Goal: Task Accomplishment & Management: Complete application form

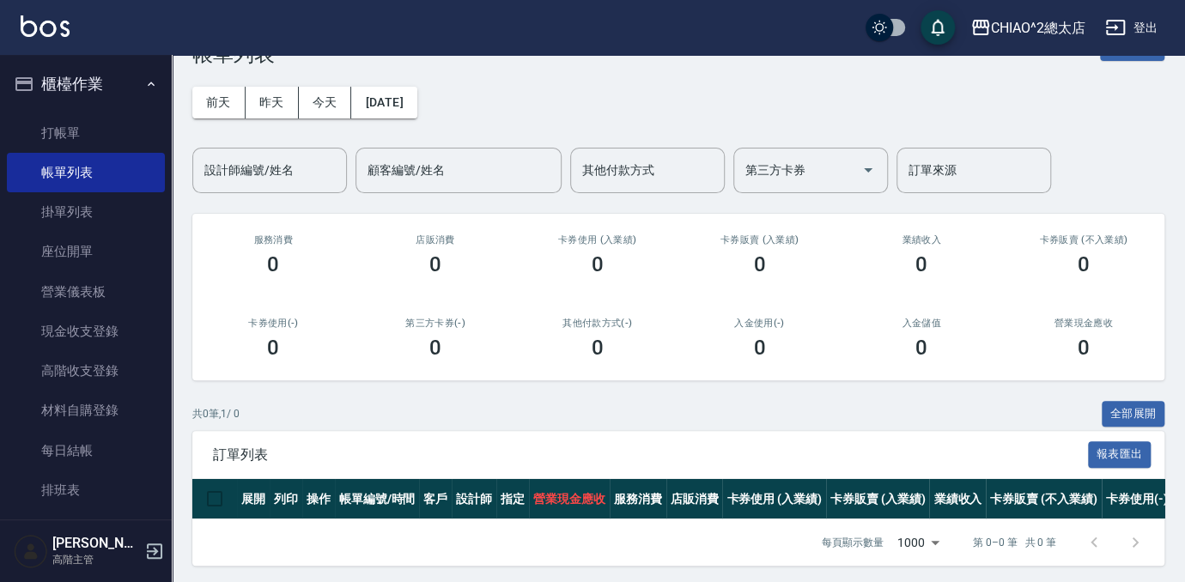
scroll to position [66, 0]
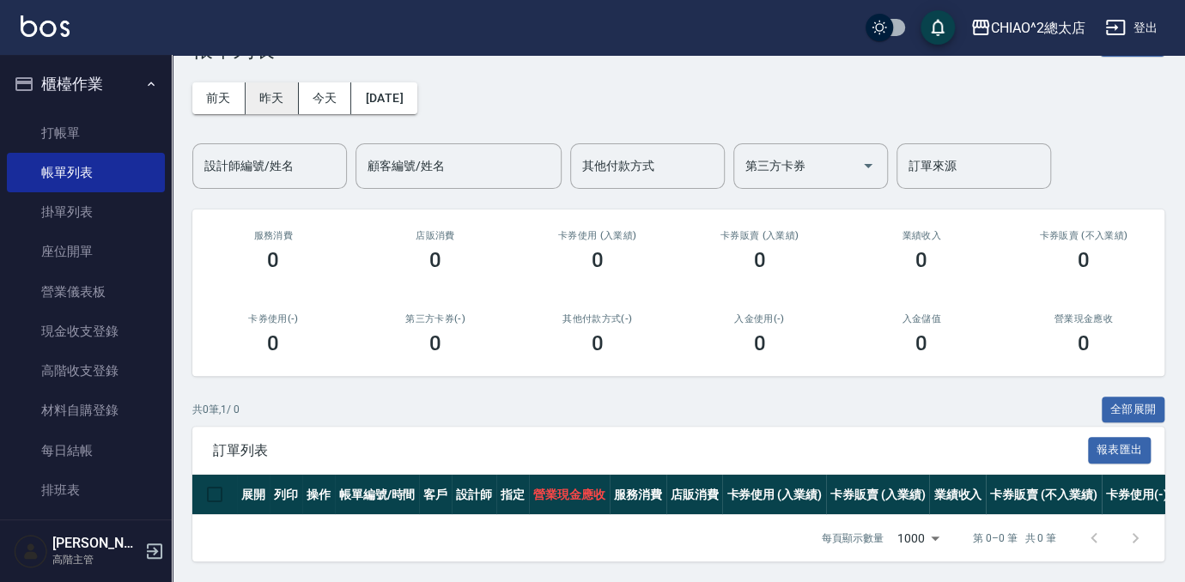
click at [254, 86] on button "昨天" at bounding box center [272, 98] width 53 height 32
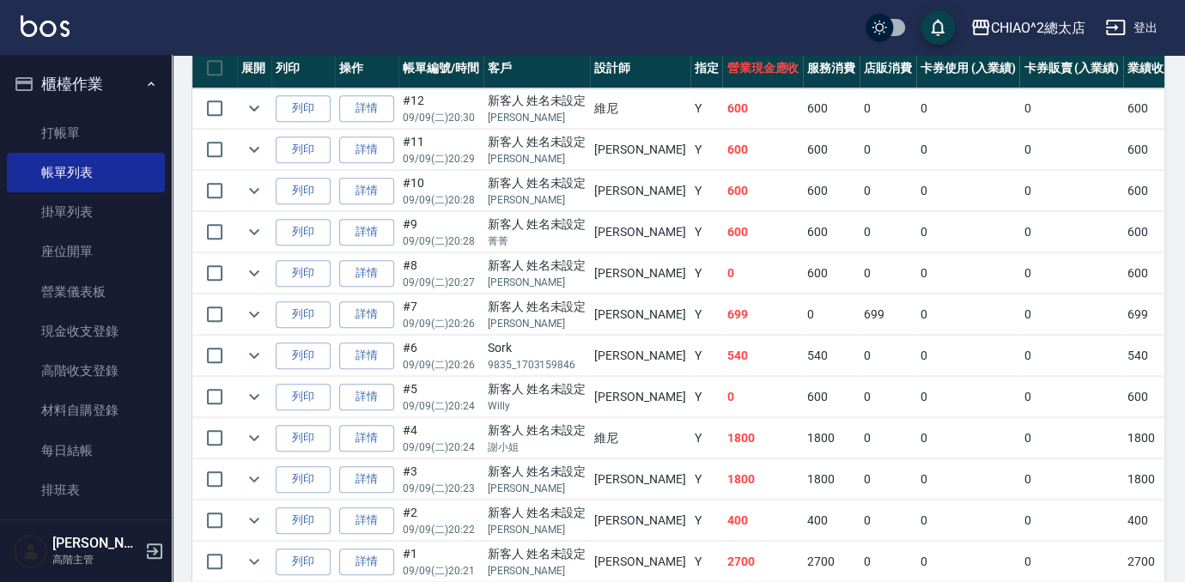
scroll to position [555, 0]
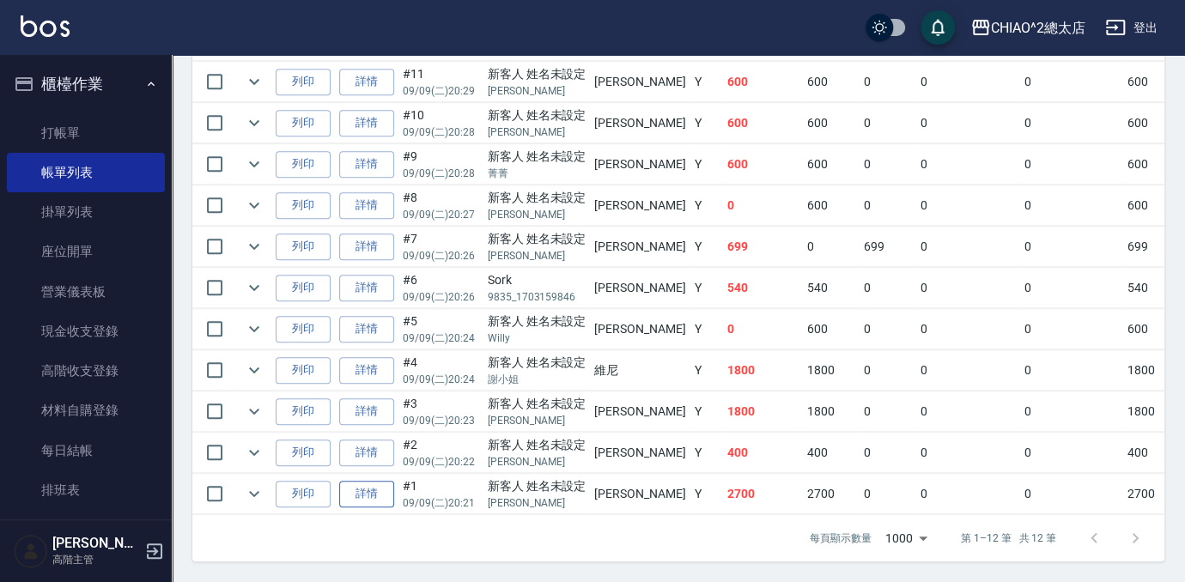
click at [359, 486] on link "詳情" at bounding box center [366, 494] width 55 height 27
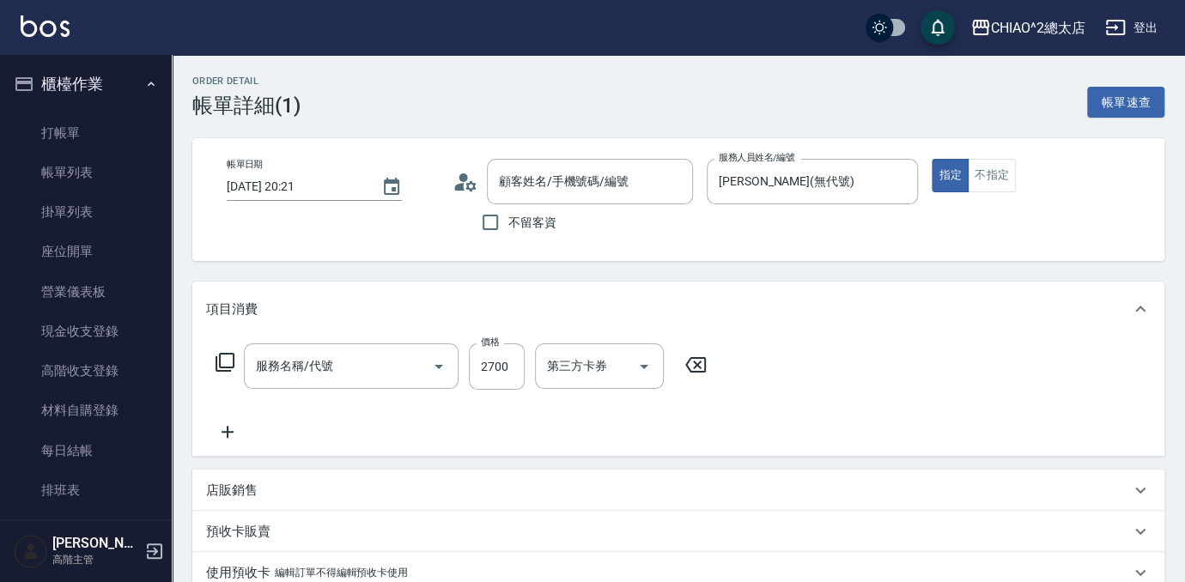
type input "[DATE] 20:21"
type input "[PERSON_NAME](無代號)"
type input "新客人 姓名未設定/[PERSON_NAME]/null"
type input "女生染髮指定2000(103113)"
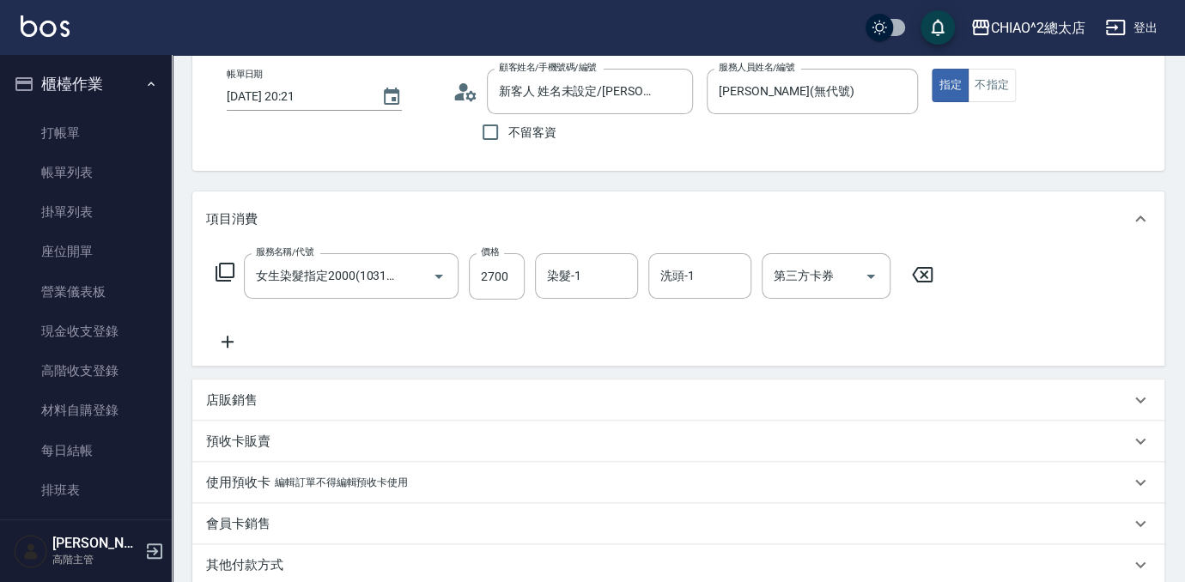
scroll to position [155, 0]
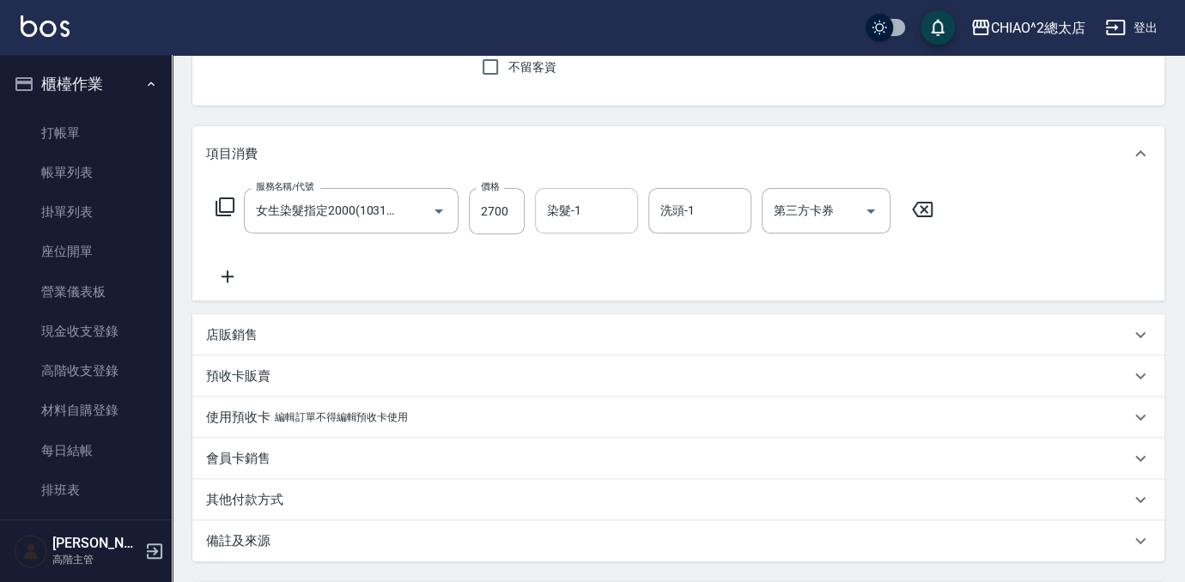
click at [606, 228] on div "染髮-1" at bounding box center [586, 211] width 103 height 46
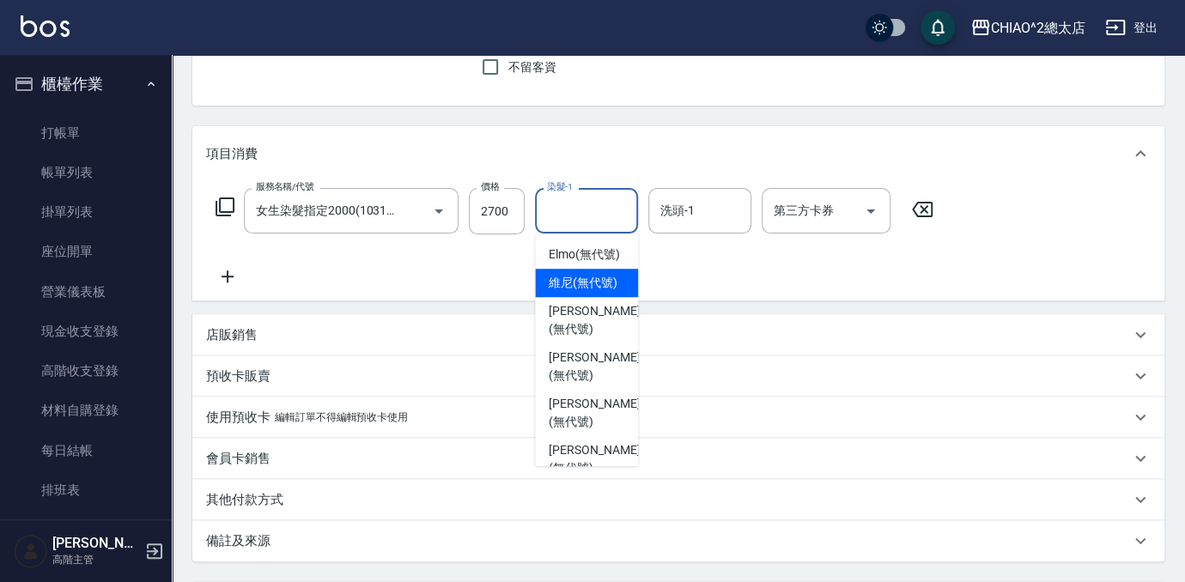
click at [570, 292] on span "維尼 (無代號)" at bounding box center [583, 283] width 69 height 18
type input "維尼(無代號)"
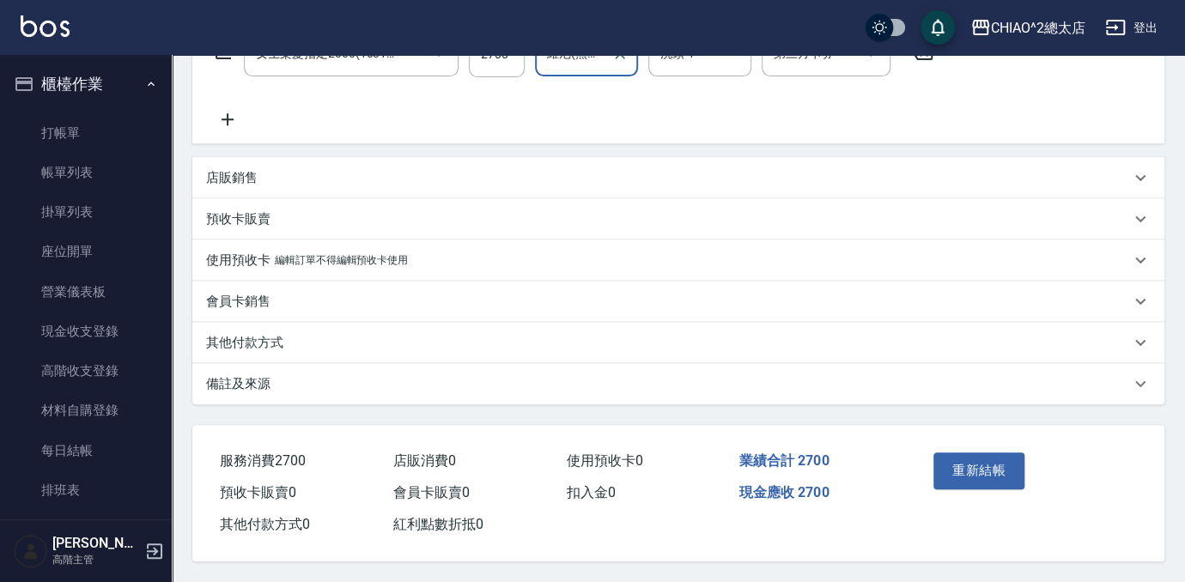
scroll to position [318, 0]
click at [975, 455] on button "重新結帳" at bounding box center [978, 470] width 91 height 36
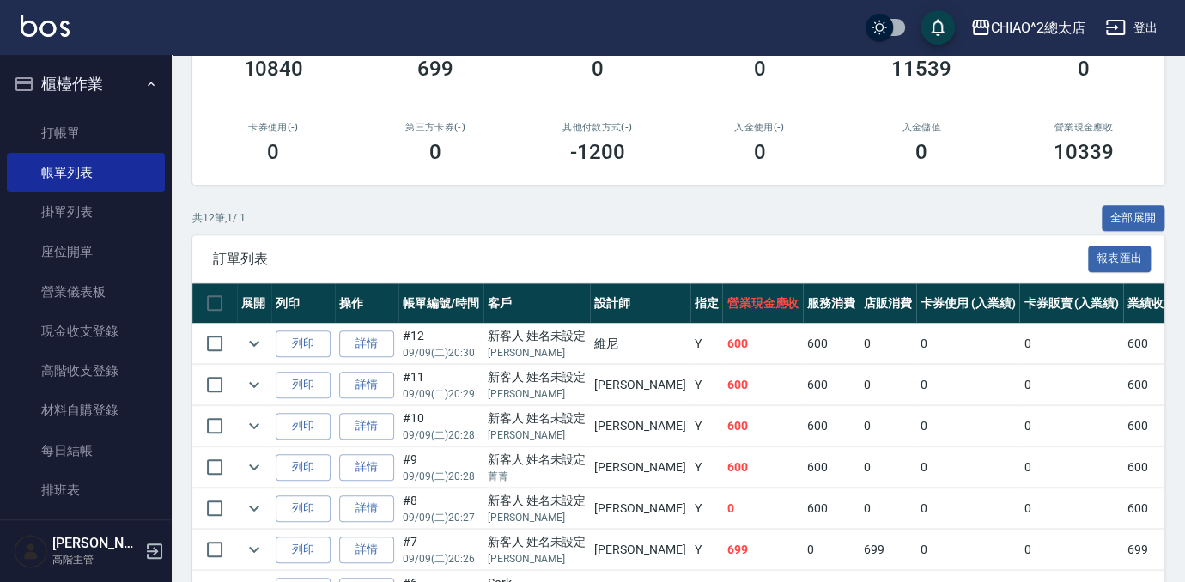
scroll to position [312, 0]
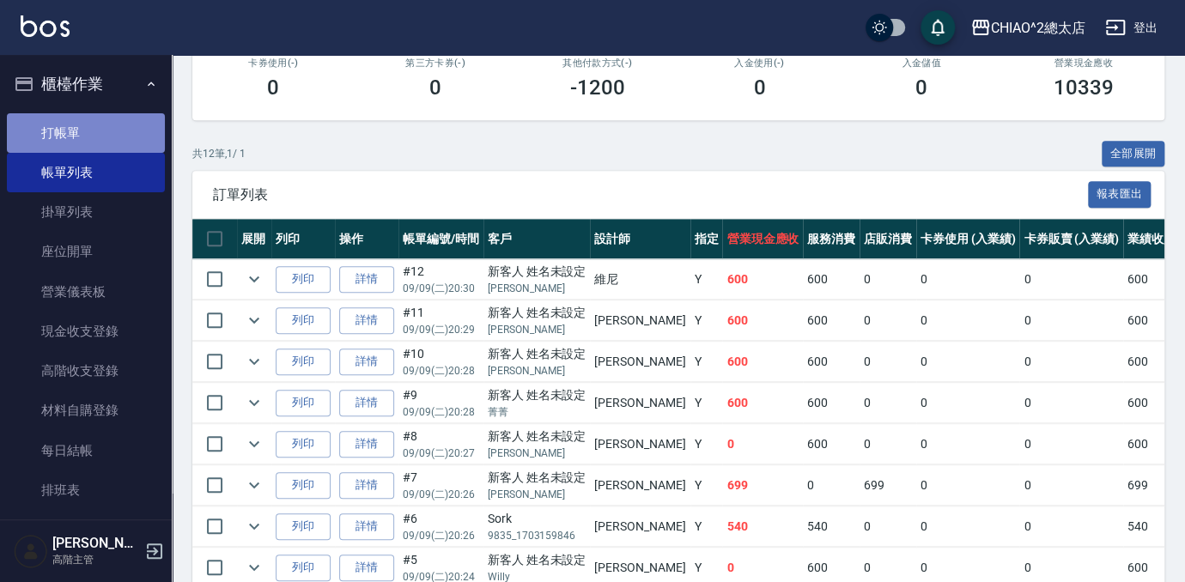
click at [107, 115] on link "打帳單" at bounding box center [86, 132] width 158 height 39
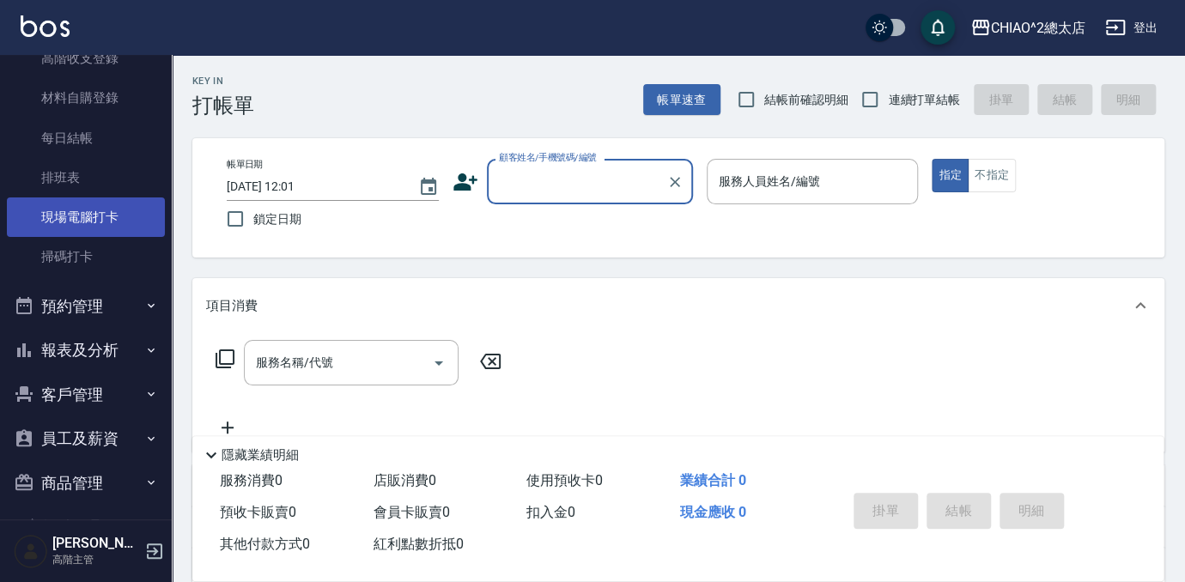
scroll to position [390, 0]
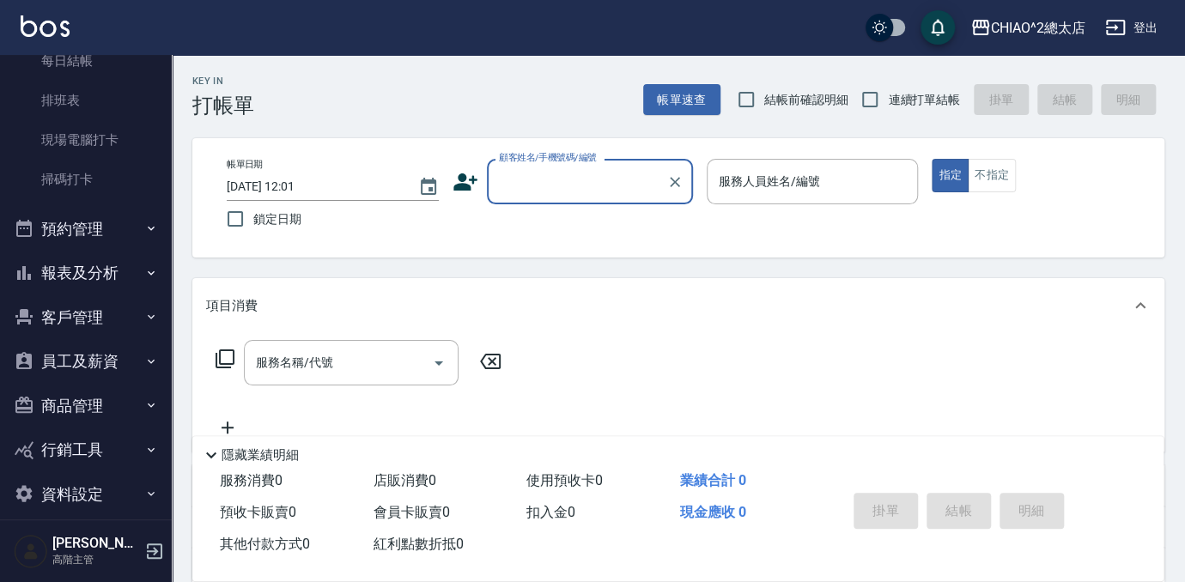
click at [91, 274] on button "報表及分析" at bounding box center [86, 273] width 158 height 45
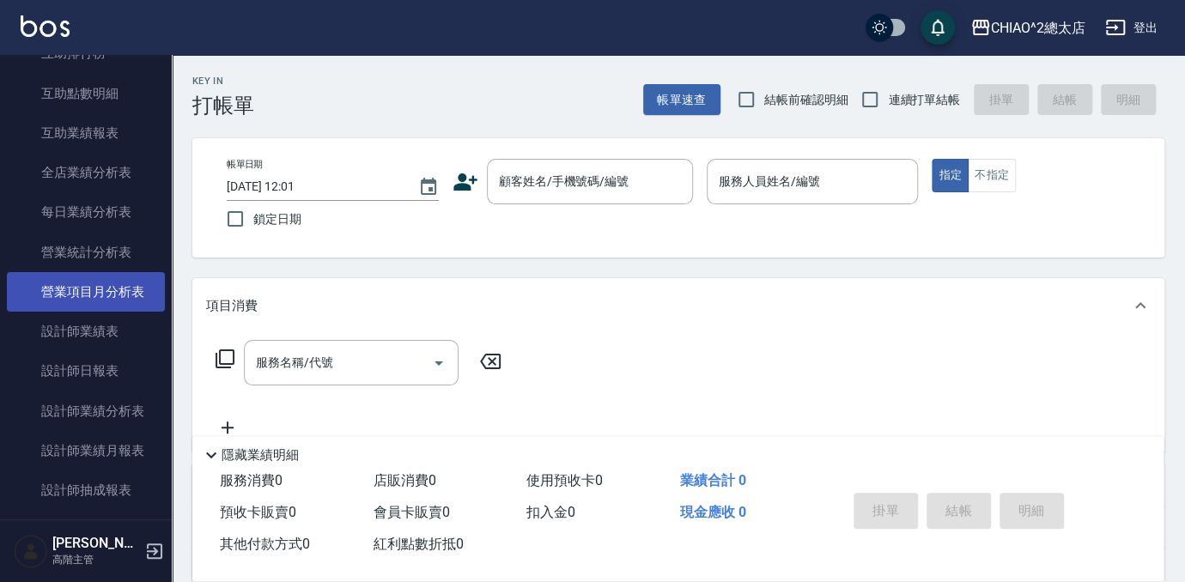
scroll to position [1014, 0]
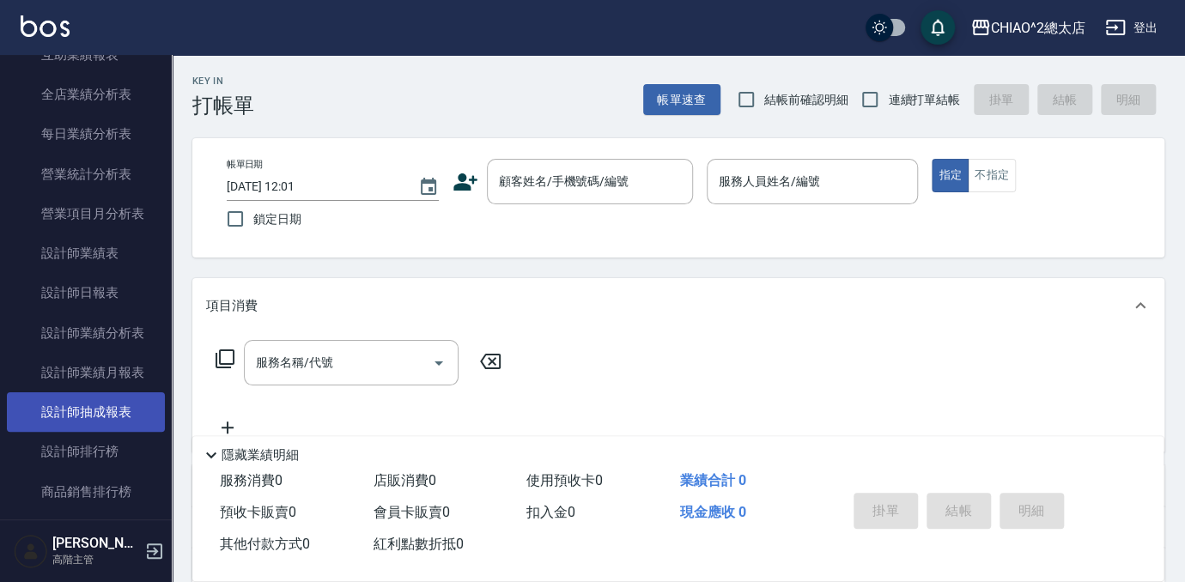
click at [111, 422] on link "設計師抽成報表" at bounding box center [86, 411] width 158 height 39
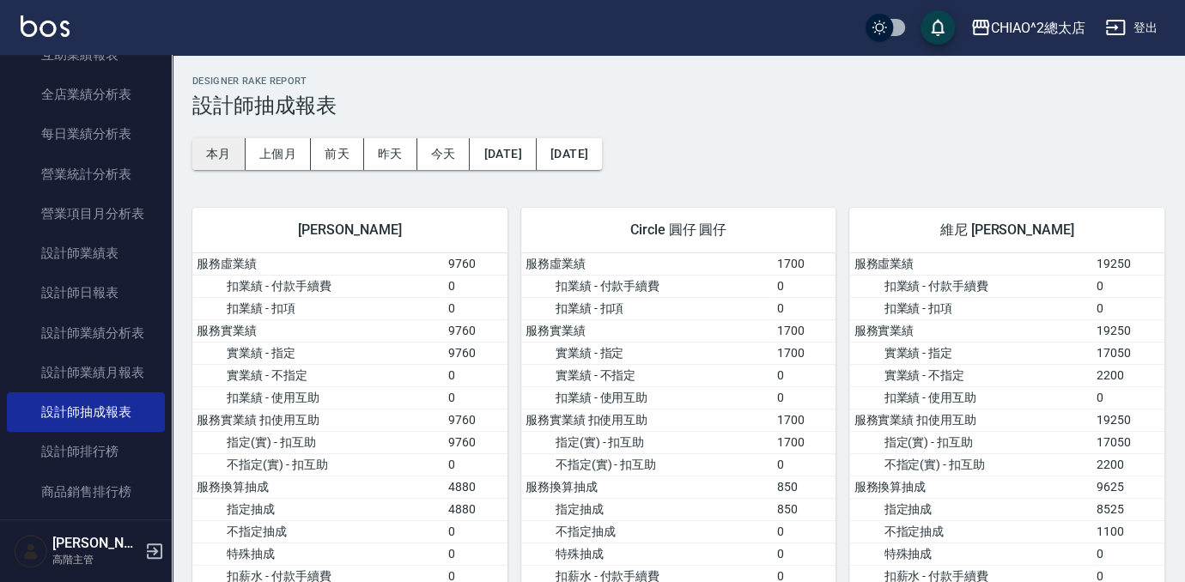
click at [221, 153] on button "本月" at bounding box center [218, 154] width 53 height 32
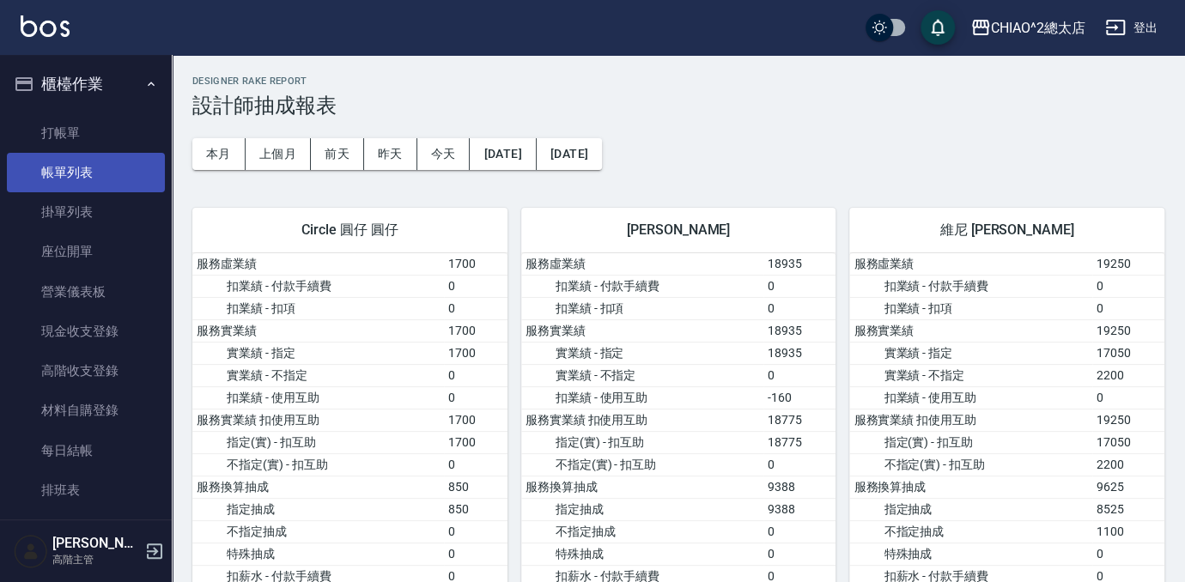
click at [75, 182] on link "帳單列表" at bounding box center [86, 172] width 158 height 39
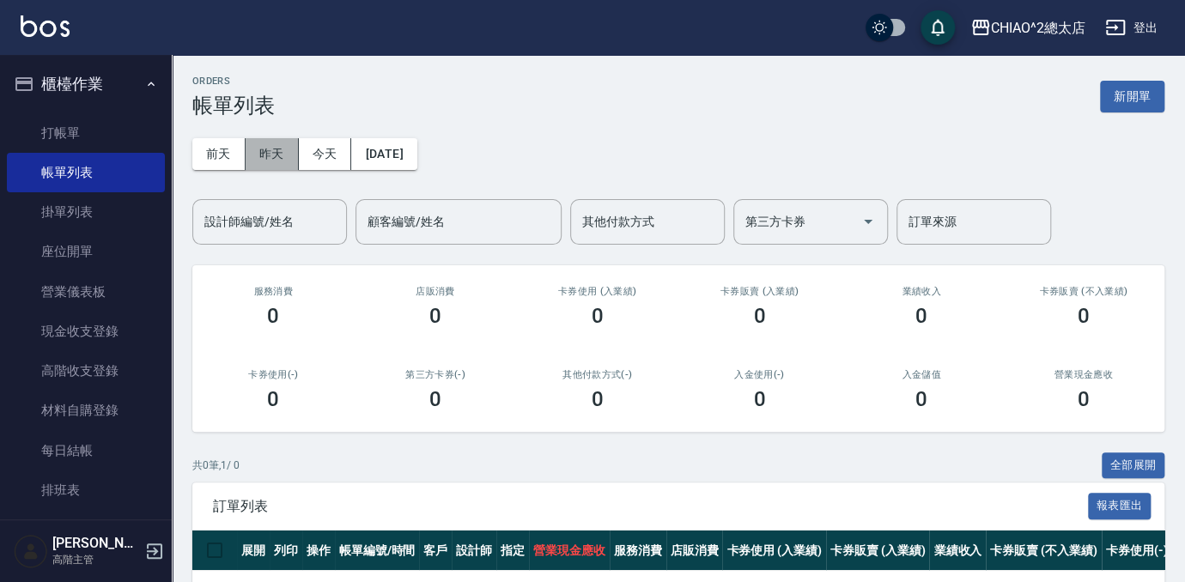
click at [270, 159] on button "昨天" at bounding box center [272, 154] width 53 height 32
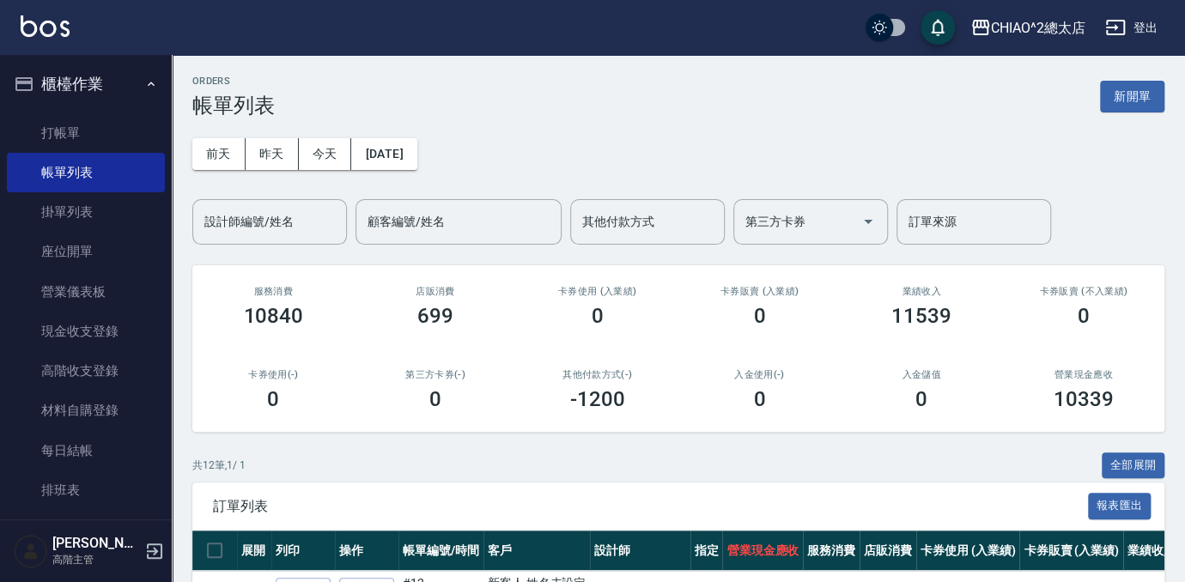
click at [76, 134] on link "打帳單" at bounding box center [86, 132] width 158 height 39
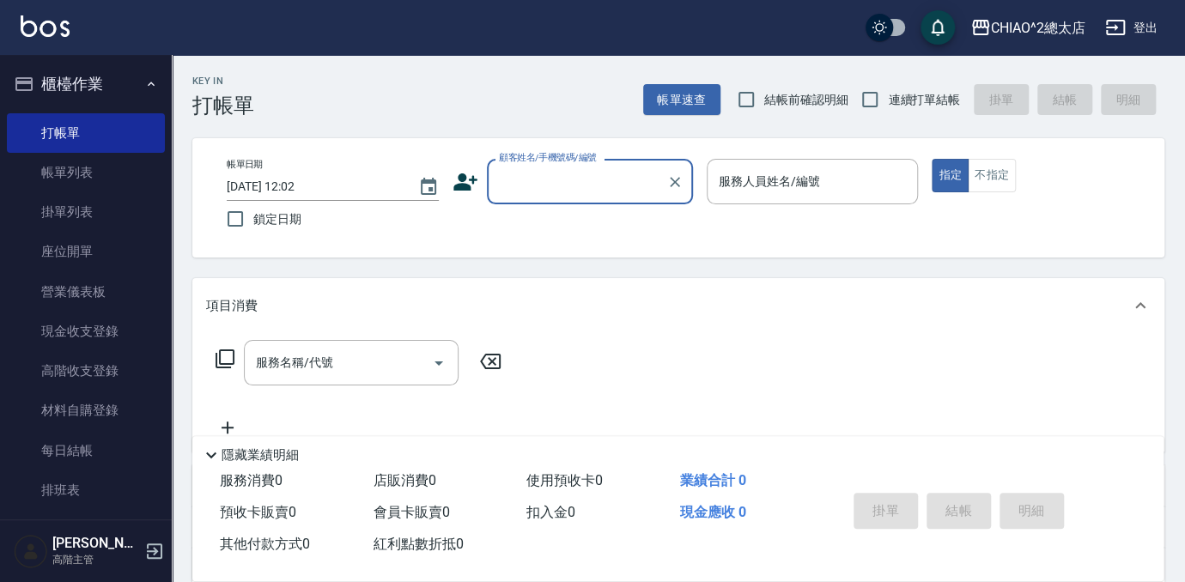
click at [608, 170] on input "顧客姓名/手機號碼/編號" at bounding box center [576, 182] width 165 height 30
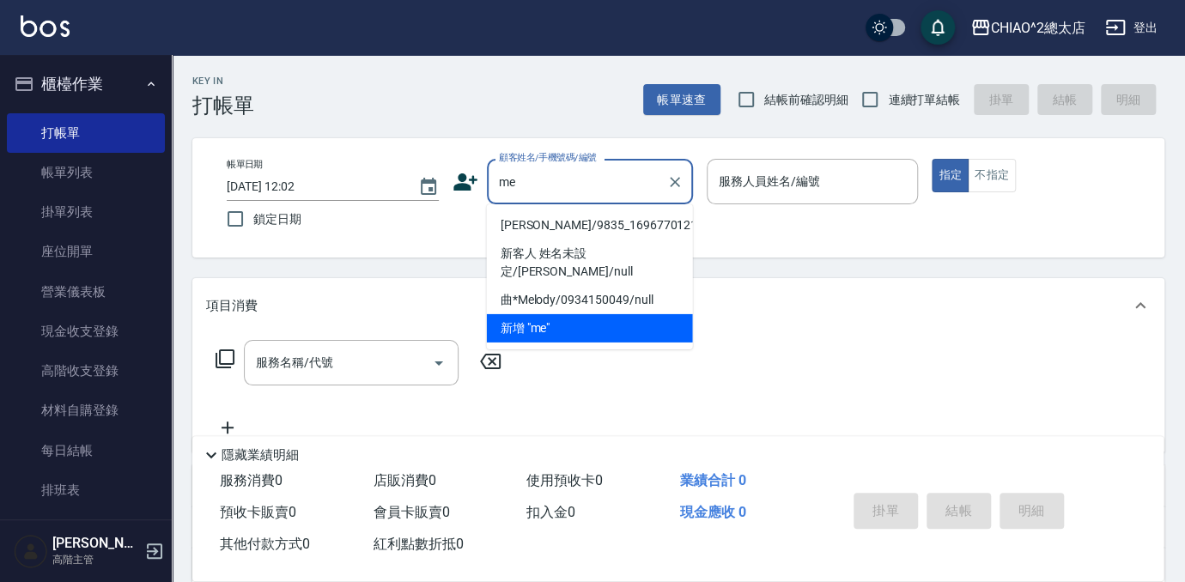
click at [538, 231] on li "[PERSON_NAME]/9835_1696770121/null" at bounding box center [590, 225] width 206 height 28
type input "[PERSON_NAME]/9835_1696770121/null"
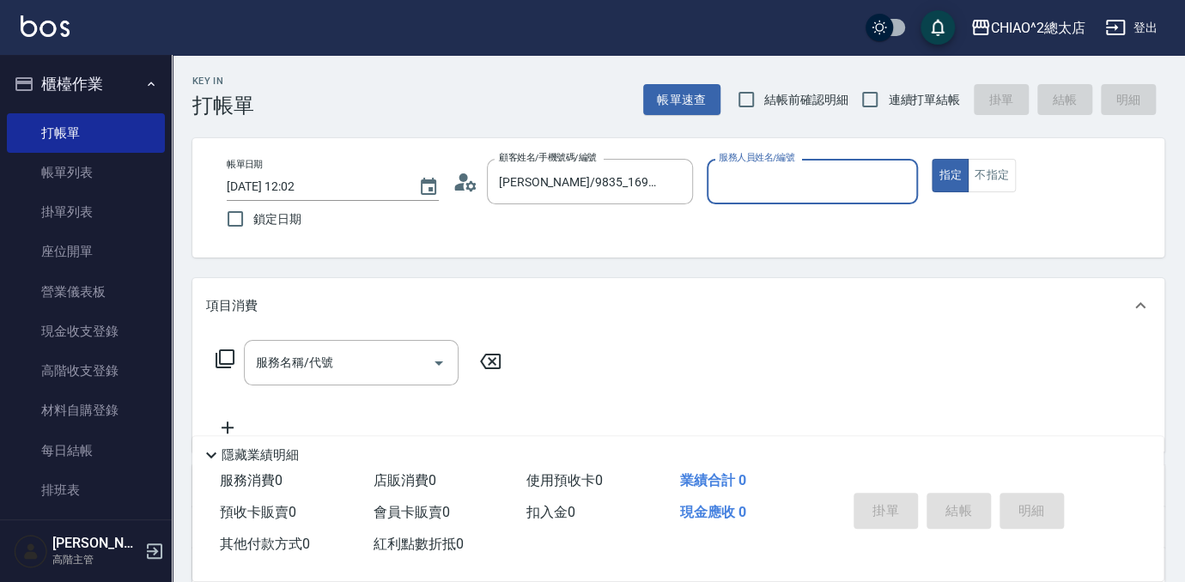
click at [757, 192] on input "服務人員姓名/編號" at bounding box center [812, 182] width 197 height 30
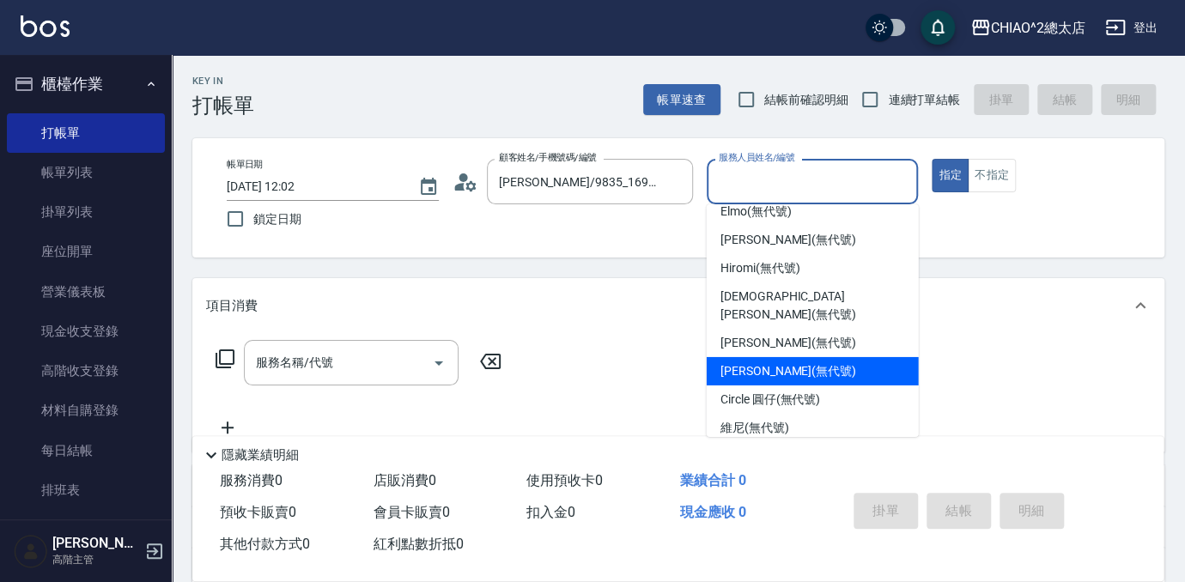
scroll to position [64, 0]
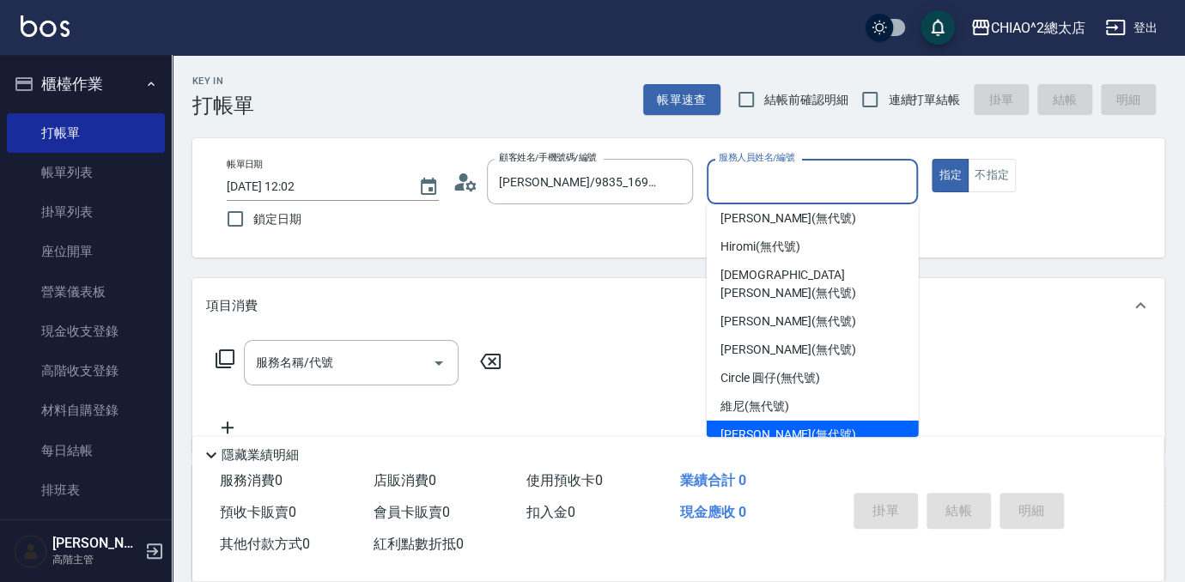
click at [786, 421] on div "[PERSON_NAME] (無代號)" at bounding box center [813, 435] width 212 height 28
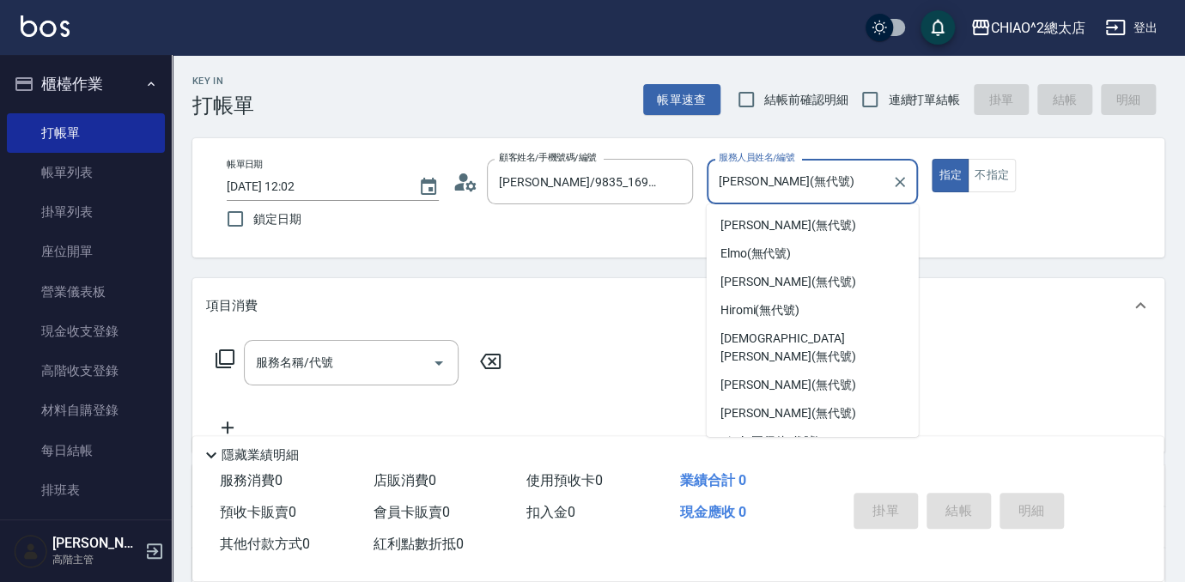
click at [824, 181] on input "[PERSON_NAME](無代號)" at bounding box center [799, 182] width 171 height 30
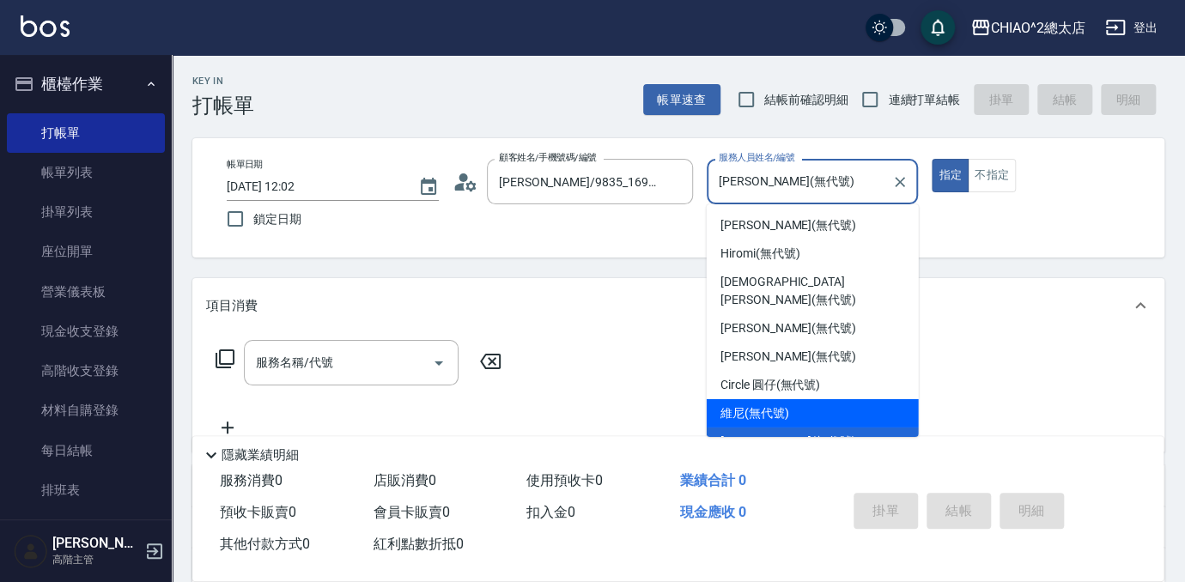
click at [763, 404] on span "維尼 (無代號)" at bounding box center [754, 413] width 69 height 18
type input "維尼(無代號)"
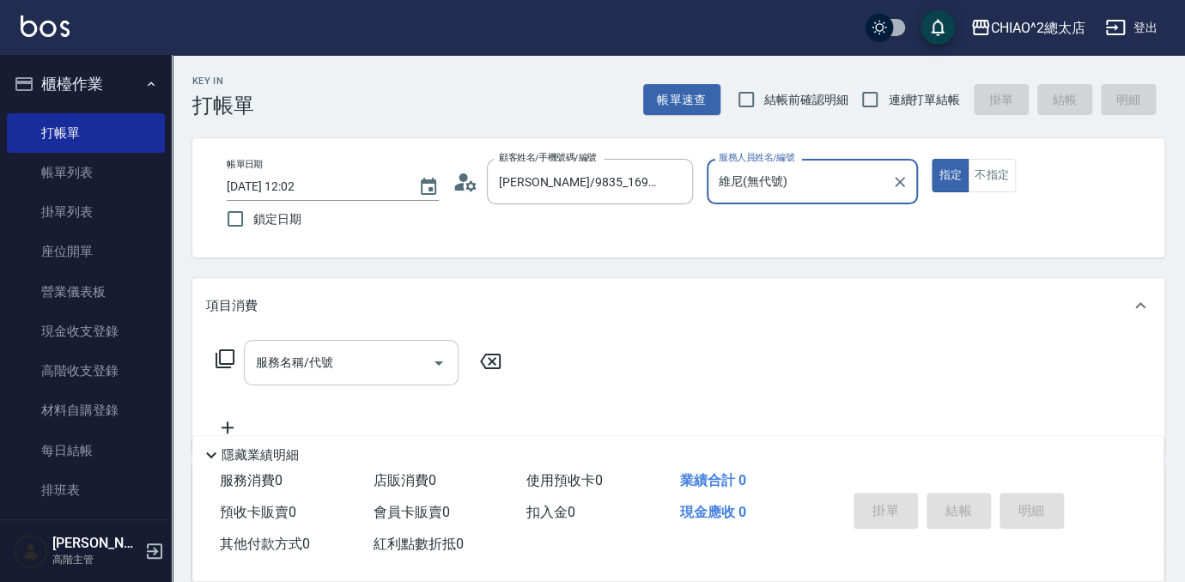
click at [389, 366] on input "服務名稱/代號" at bounding box center [338, 363] width 173 height 30
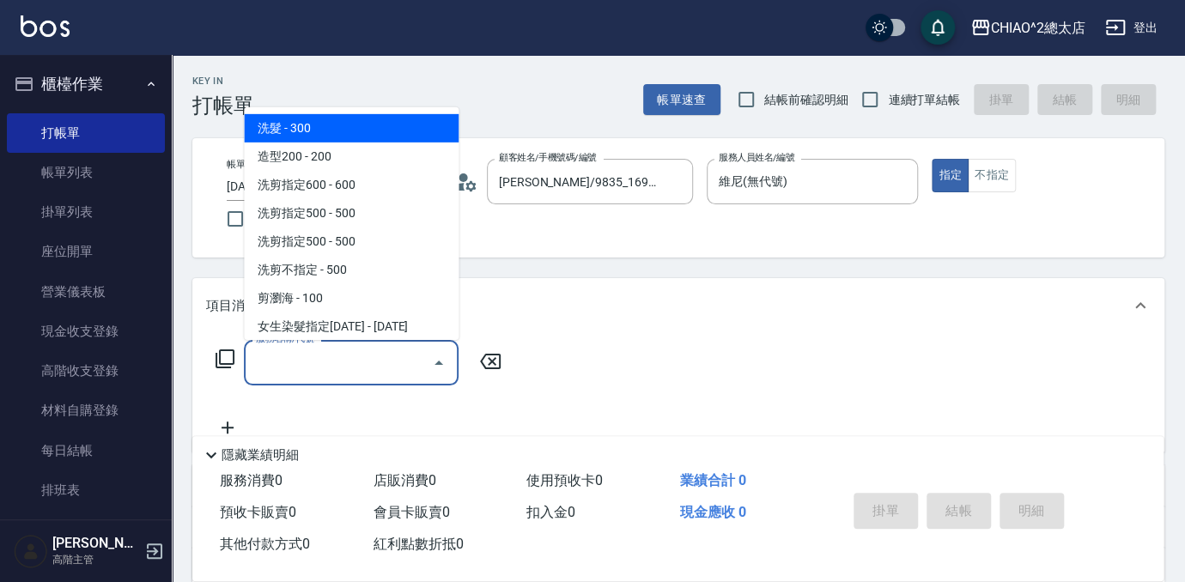
click at [382, 121] on span "洗髮 - 300" at bounding box center [351, 128] width 215 height 28
type input "洗髮(103103)"
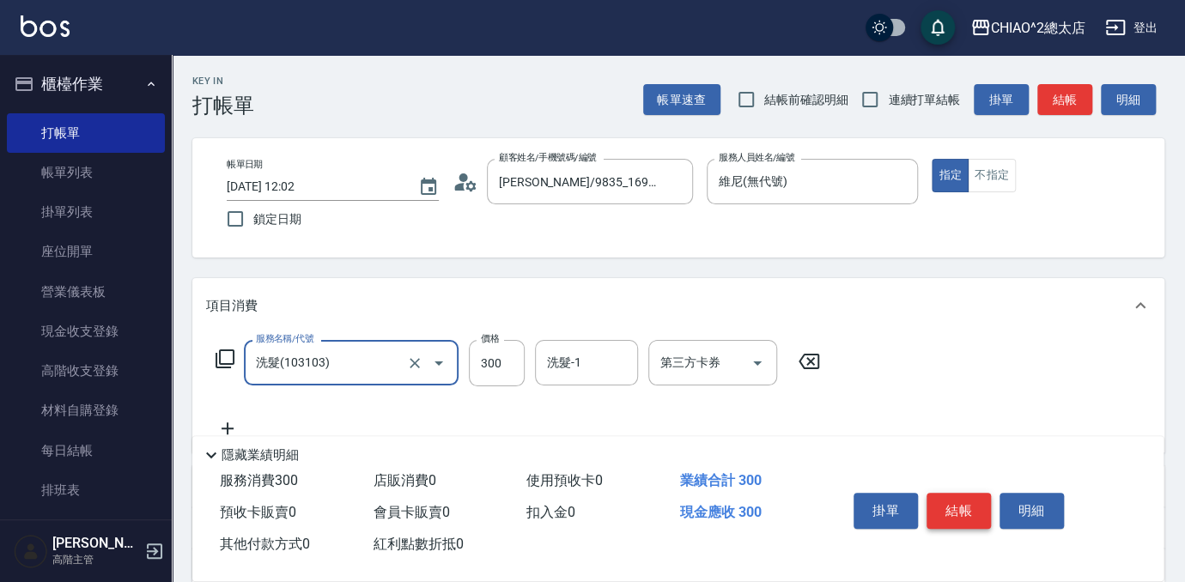
click at [957, 507] on button "結帳" at bounding box center [958, 511] width 64 height 36
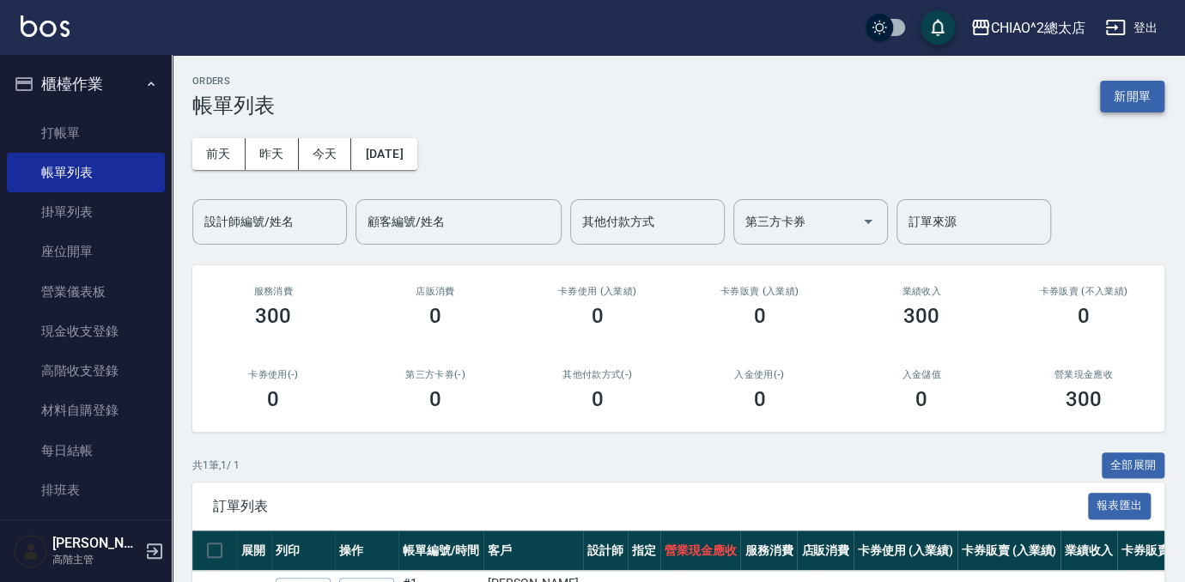
click at [1126, 88] on button "新開單" at bounding box center [1132, 97] width 64 height 32
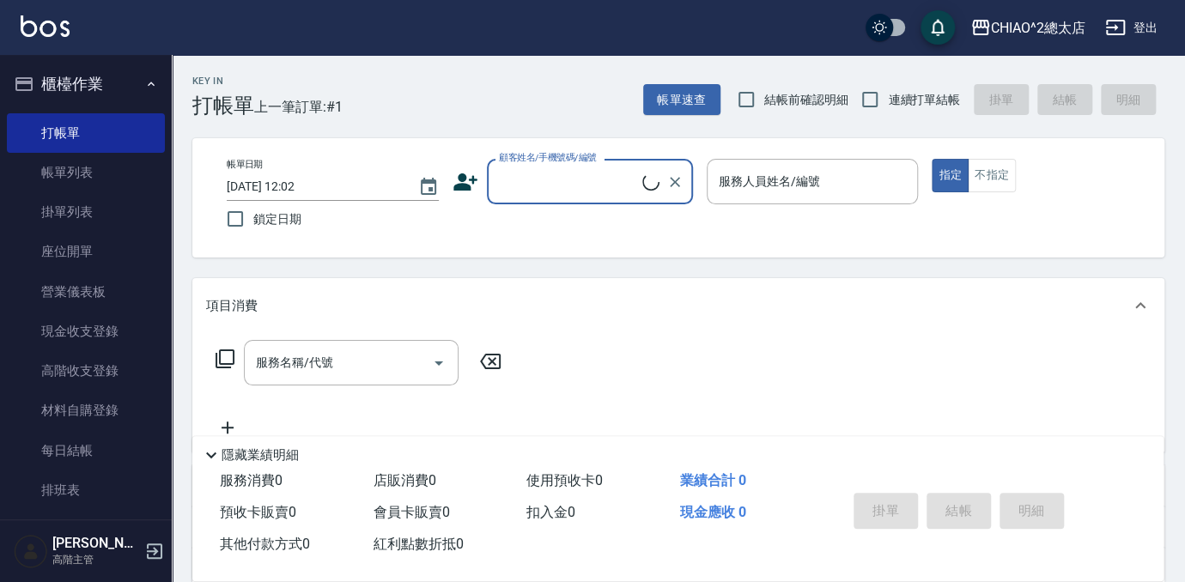
click at [555, 186] on input "顧客姓名/手機號碼/編號" at bounding box center [568, 182] width 148 height 30
click at [513, 180] on input "顧客姓名/手機號碼/編號" at bounding box center [576, 182] width 165 height 30
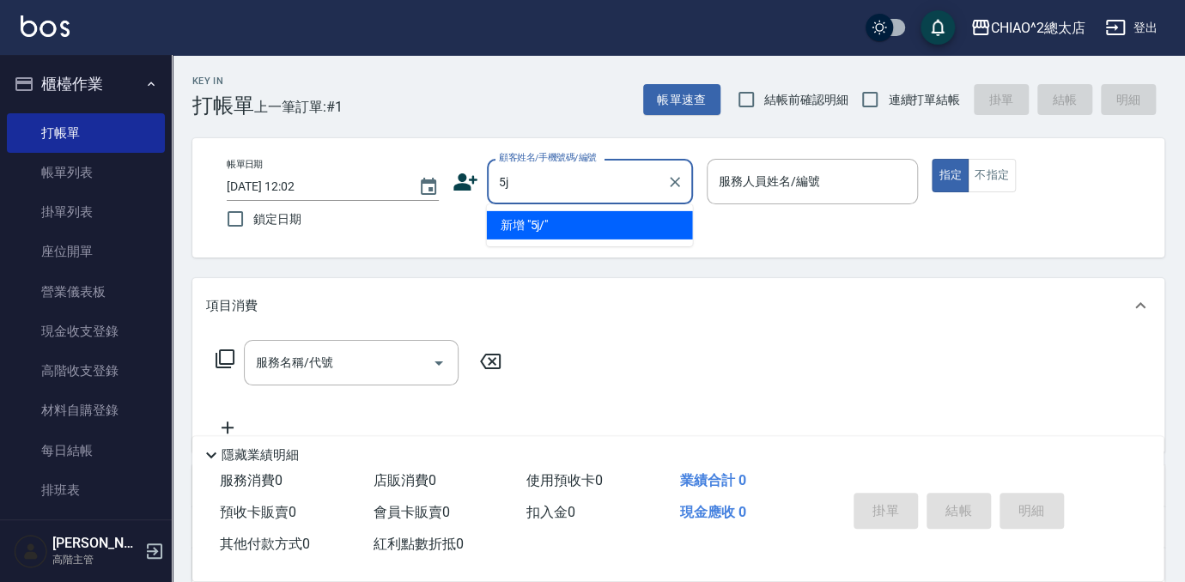
type input "5"
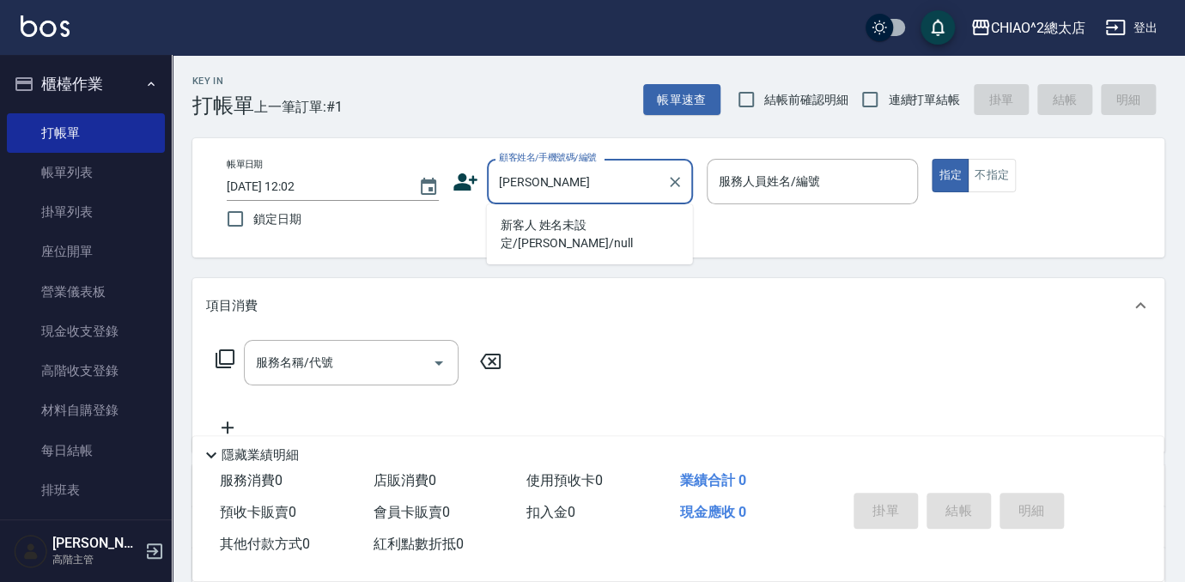
click at [570, 228] on li "新客人 姓名未設定/[PERSON_NAME]/null" at bounding box center [590, 234] width 206 height 46
type input "新客人 姓名未設定/[PERSON_NAME]/null"
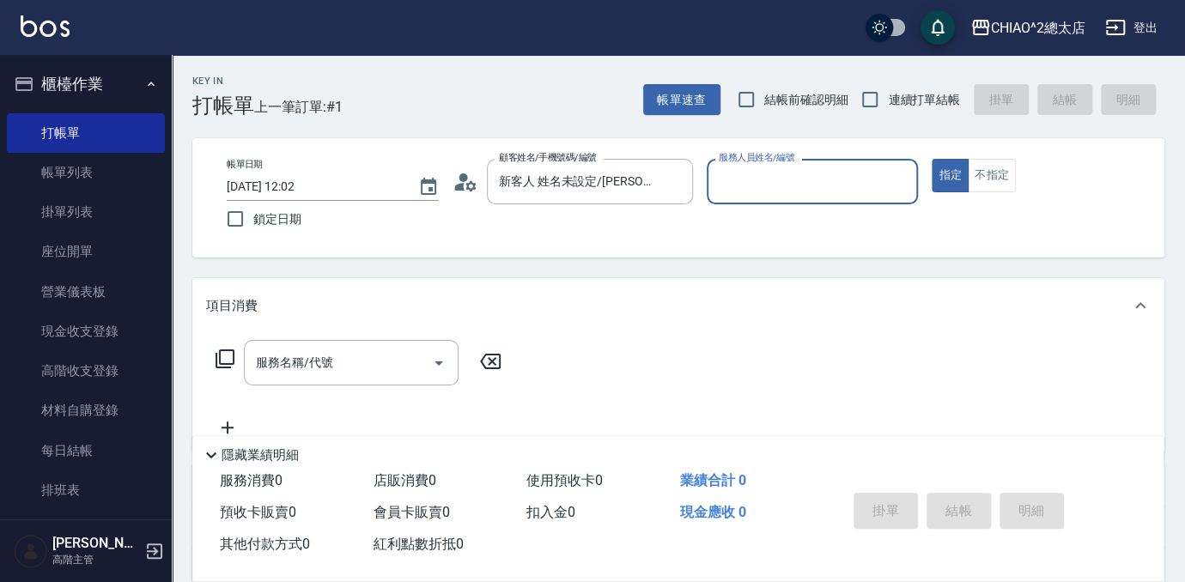
click at [780, 185] on input "服務人員姓名/編號" at bounding box center [812, 182] width 197 height 30
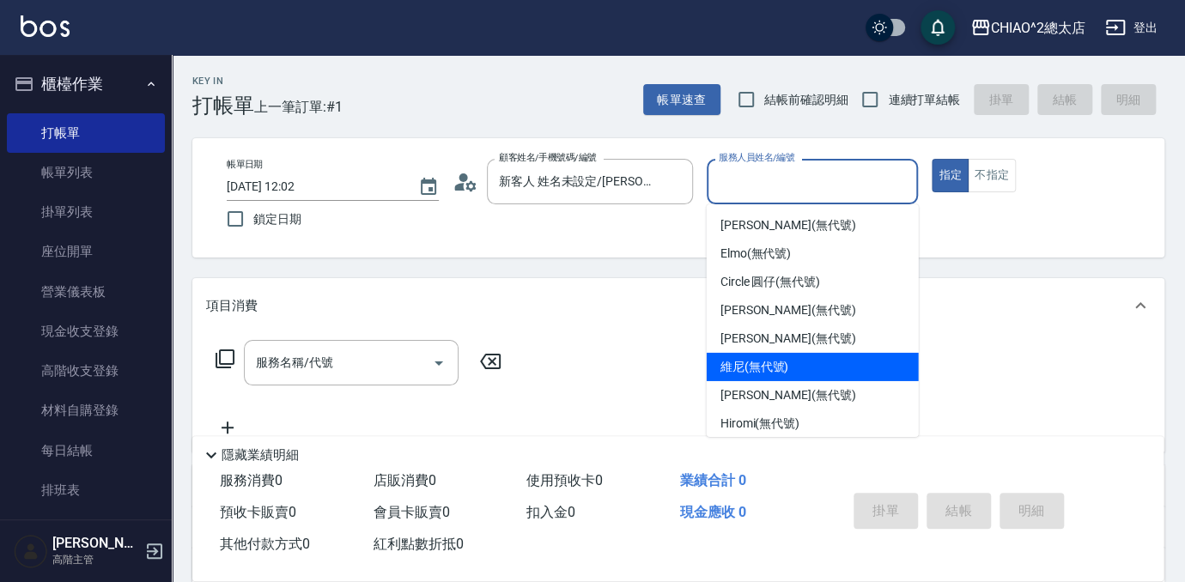
drag, startPoint x: 782, startPoint y: 365, endPoint x: 755, endPoint y: 372, distance: 27.5
click at [782, 365] on span "維尼 (無代號)" at bounding box center [754, 367] width 69 height 18
type input "維尼(無代號)"
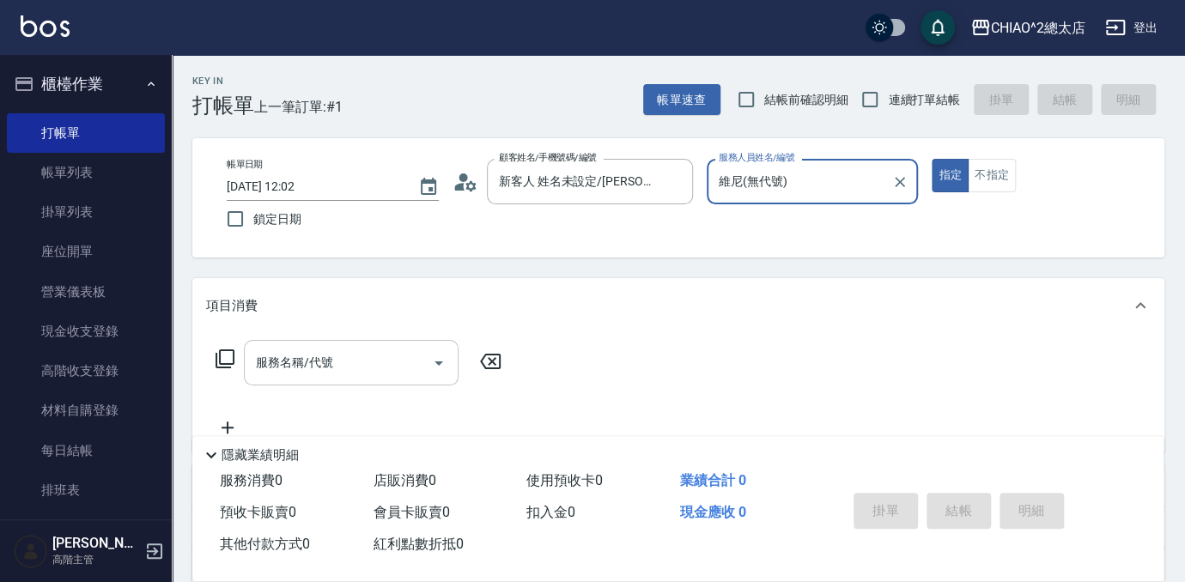
click at [378, 367] on input "服務名稱/代號" at bounding box center [338, 363] width 173 height 30
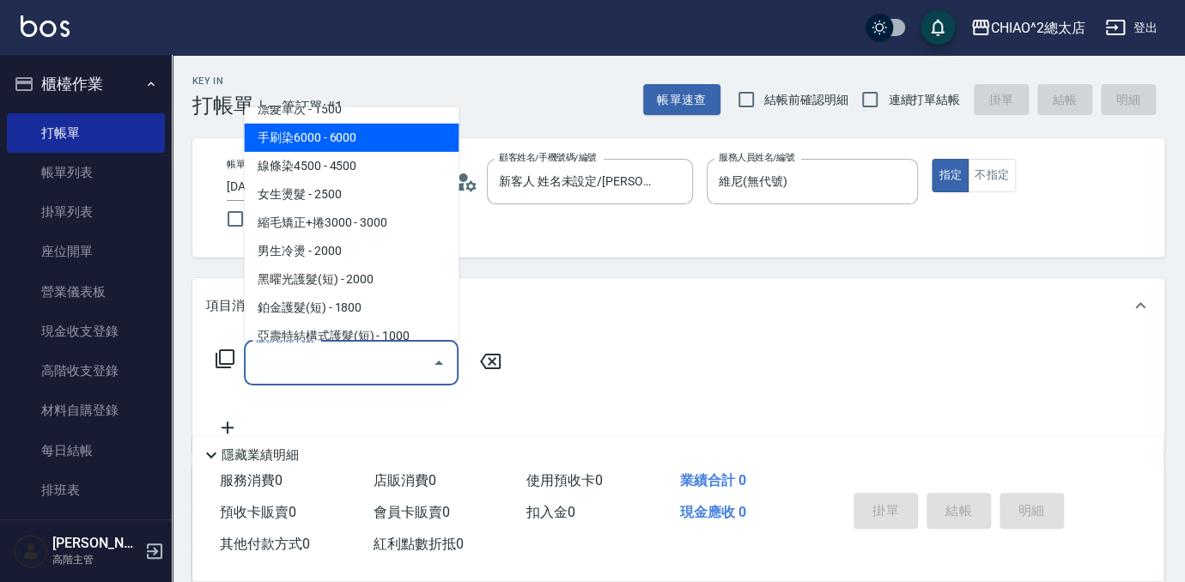
scroll to position [312, 0]
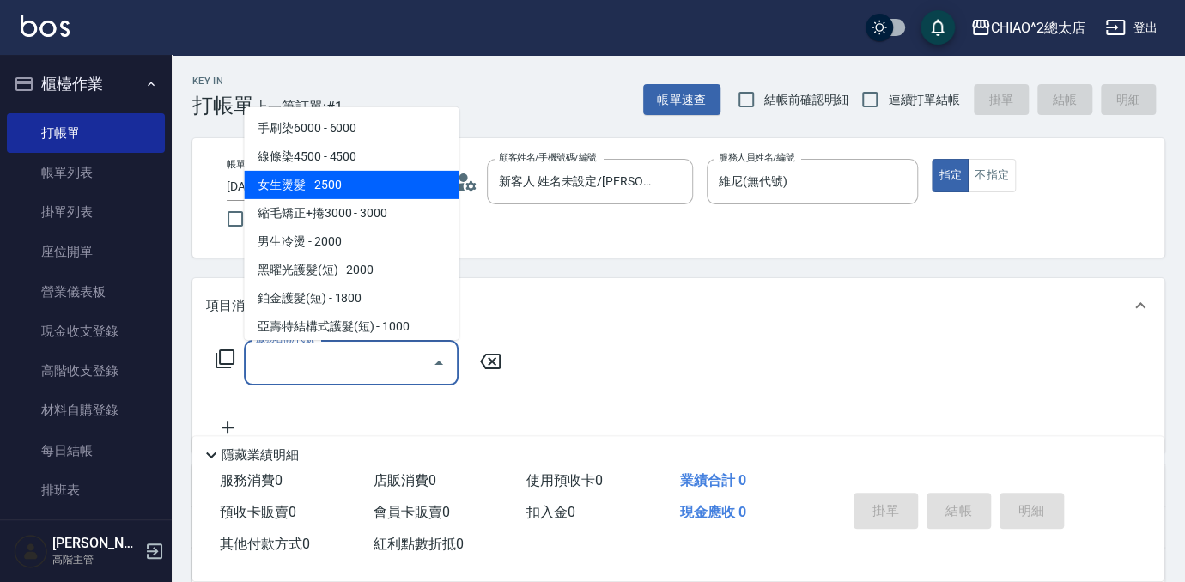
click at [347, 194] on span "女生燙髮 - 2500" at bounding box center [351, 185] width 215 height 28
type input "女生燙髮(103122)"
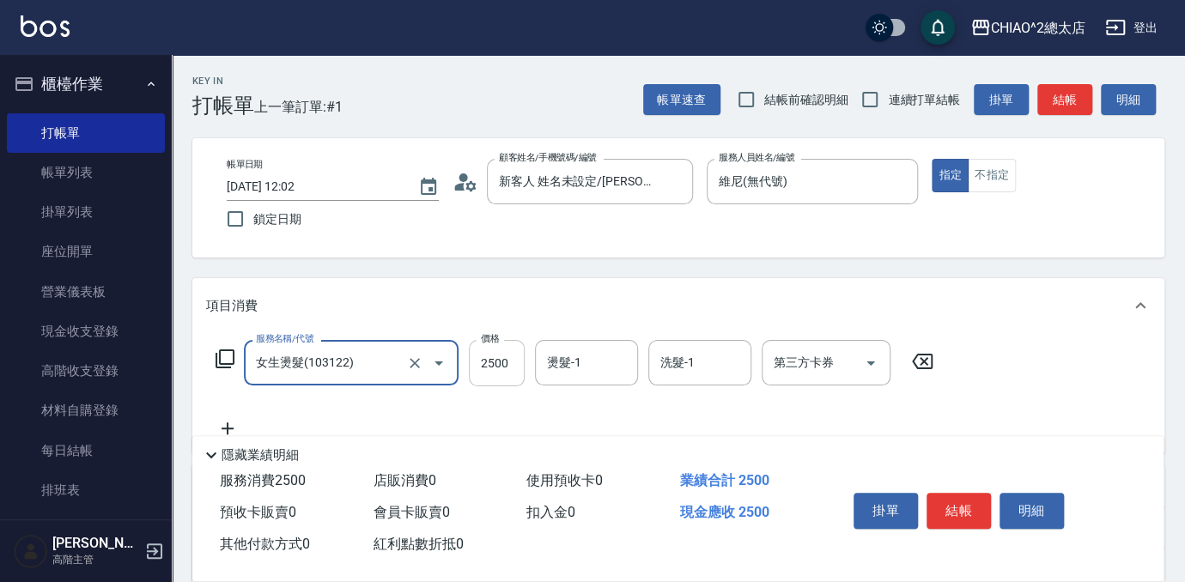
click at [503, 361] on input "2500" at bounding box center [497, 363] width 56 height 46
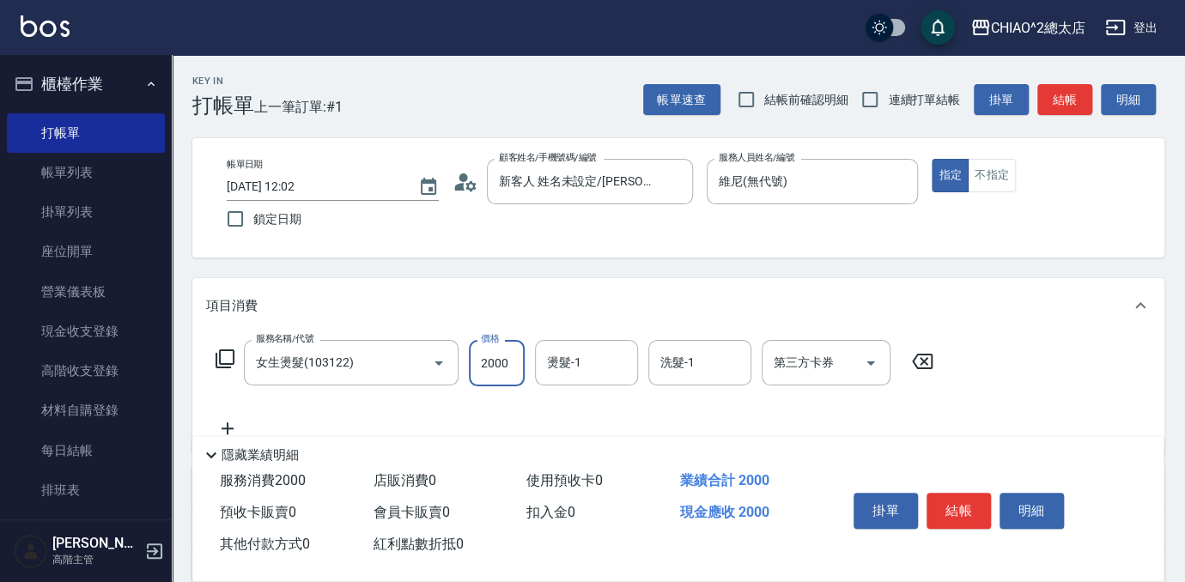
type input "2000"
click at [221, 422] on icon at bounding box center [227, 428] width 43 height 21
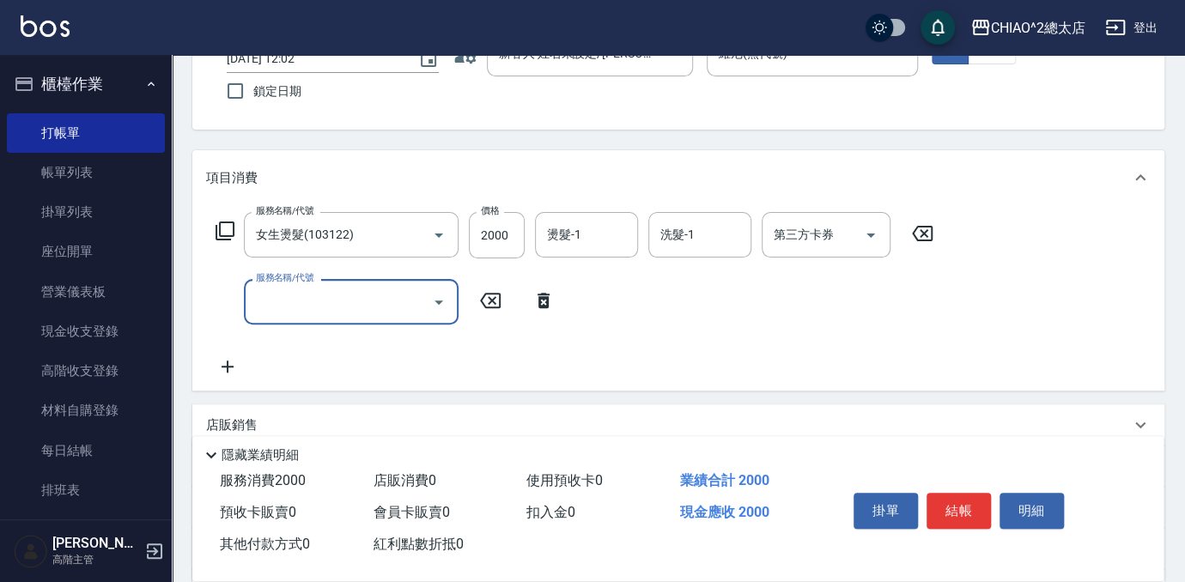
scroll to position [155, 0]
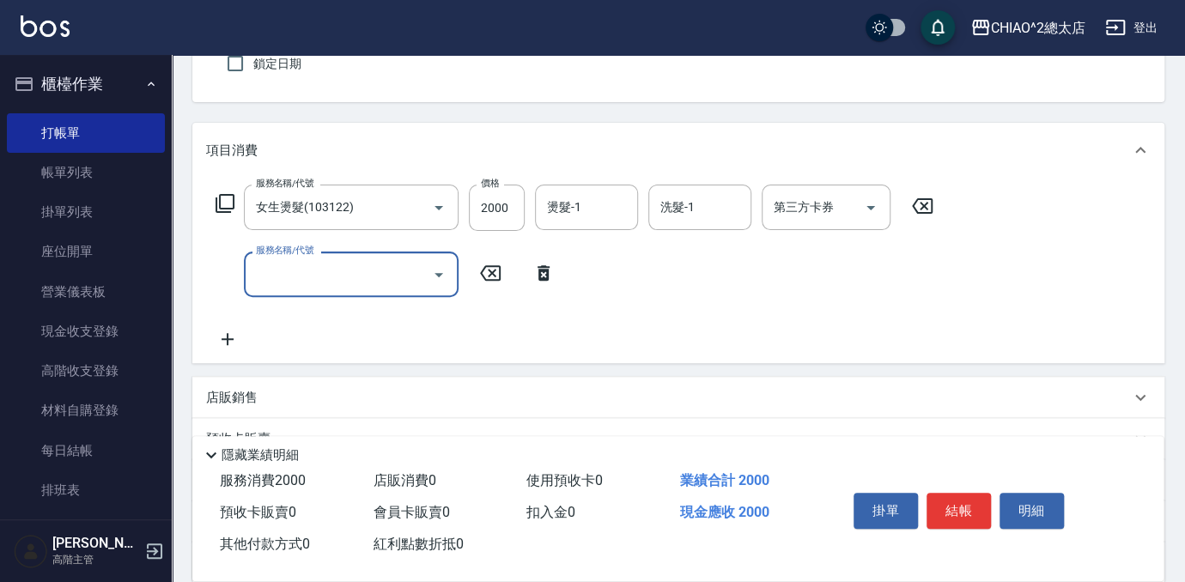
click at [322, 269] on input "服務名稱/代號" at bounding box center [338, 274] width 173 height 30
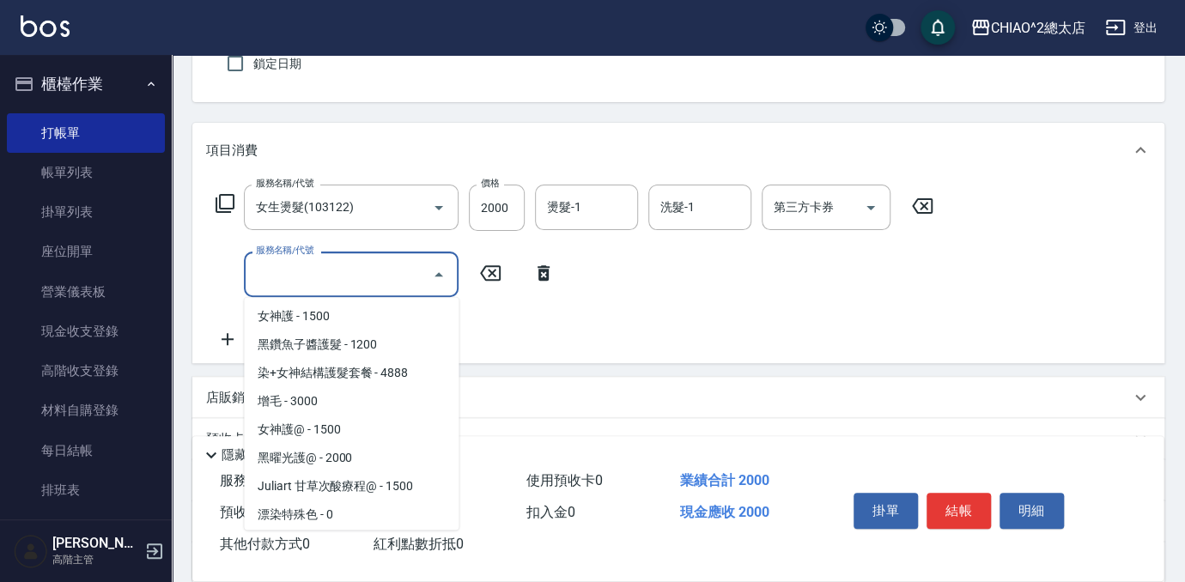
scroll to position [687, 0]
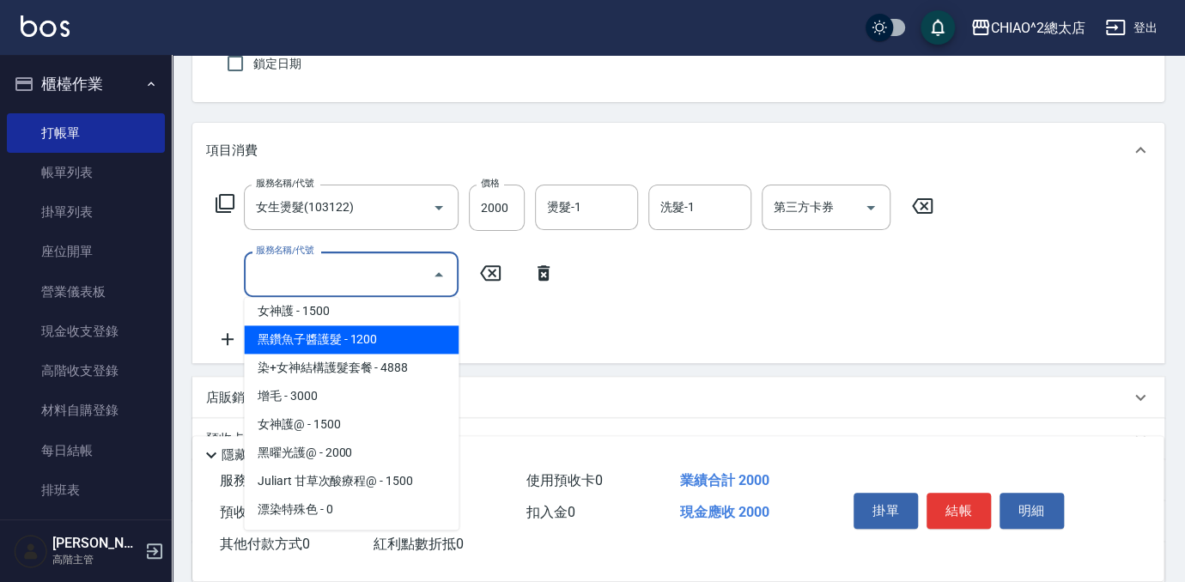
click at [335, 345] on span "黑鑽魚子醬護髮 - 1200" at bounding box center [351, 339] width 215 height 28
type input "黑鑽魚子醬護髮(104949)"
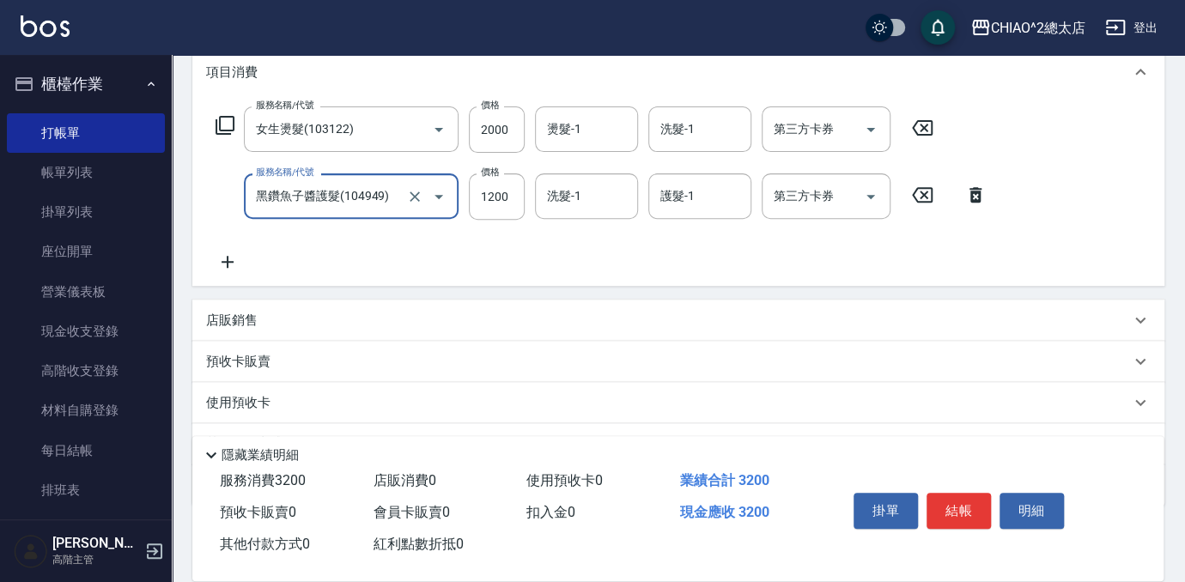
scroll to position [320, 0]
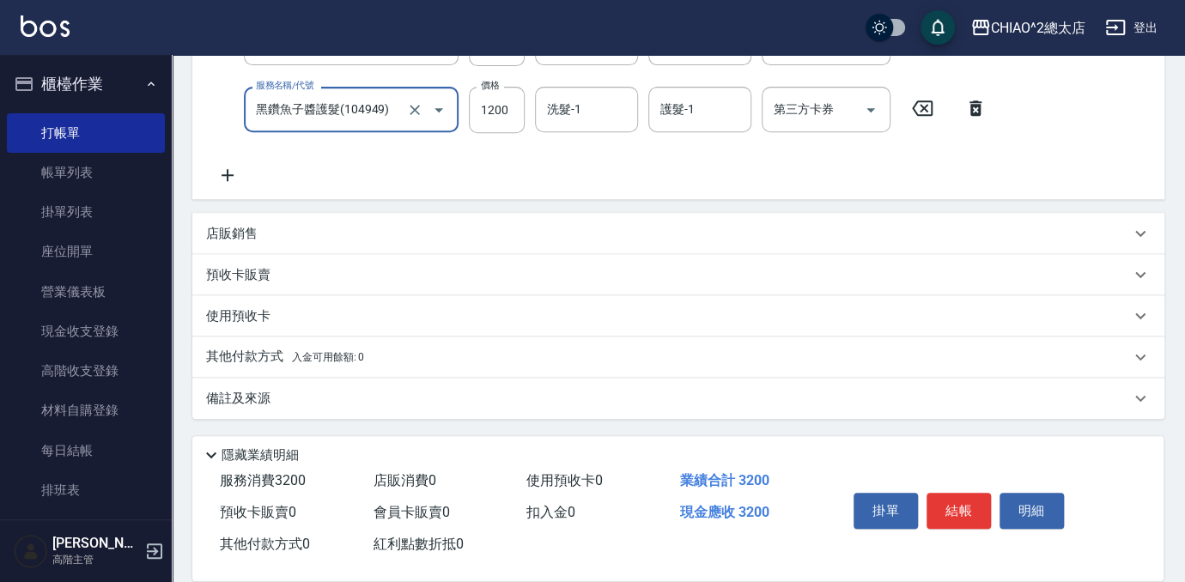
click at [303, 362] on span "入金可用餘額: 0" at bounding box center [328, 357] width 73 height 12
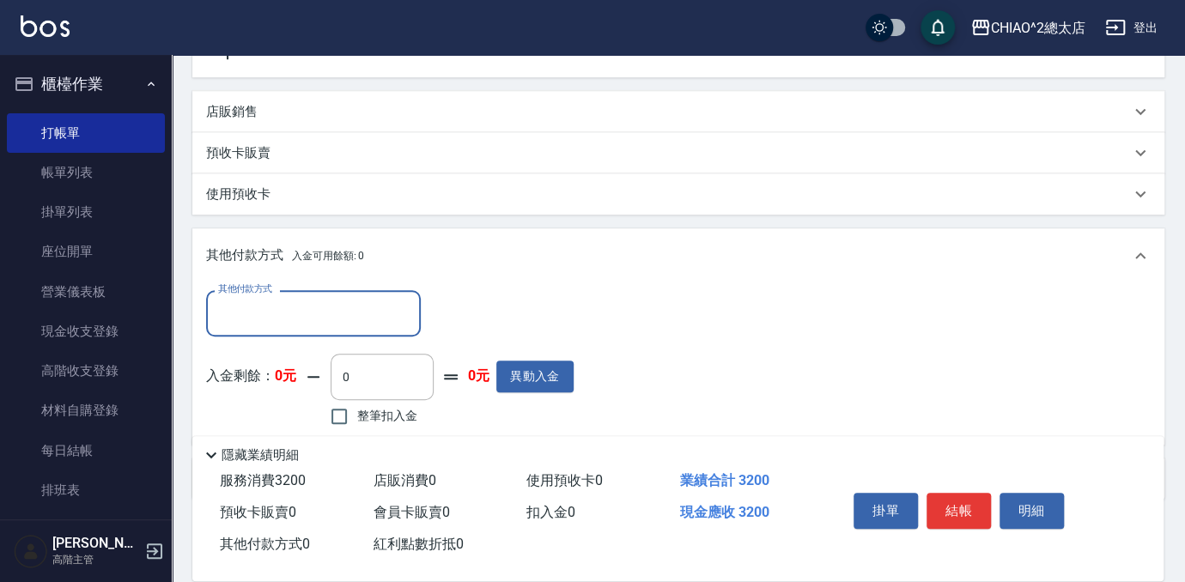
scroll to position [476, 0]
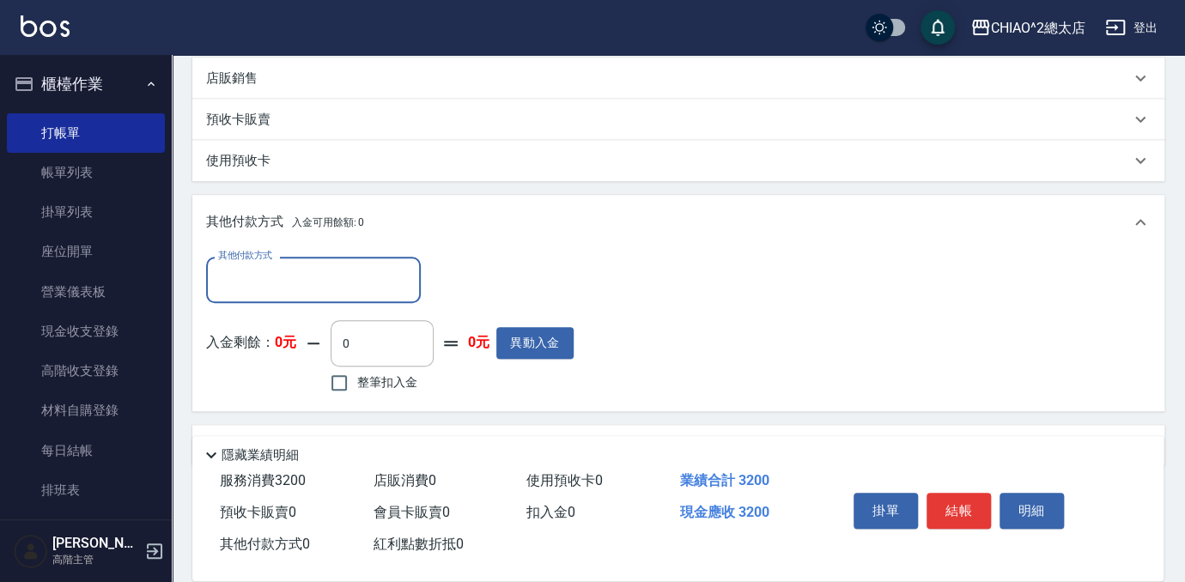
click at [313, 288] on input "其他付款方式" at bounding box center [313, 279] width 199 height 30
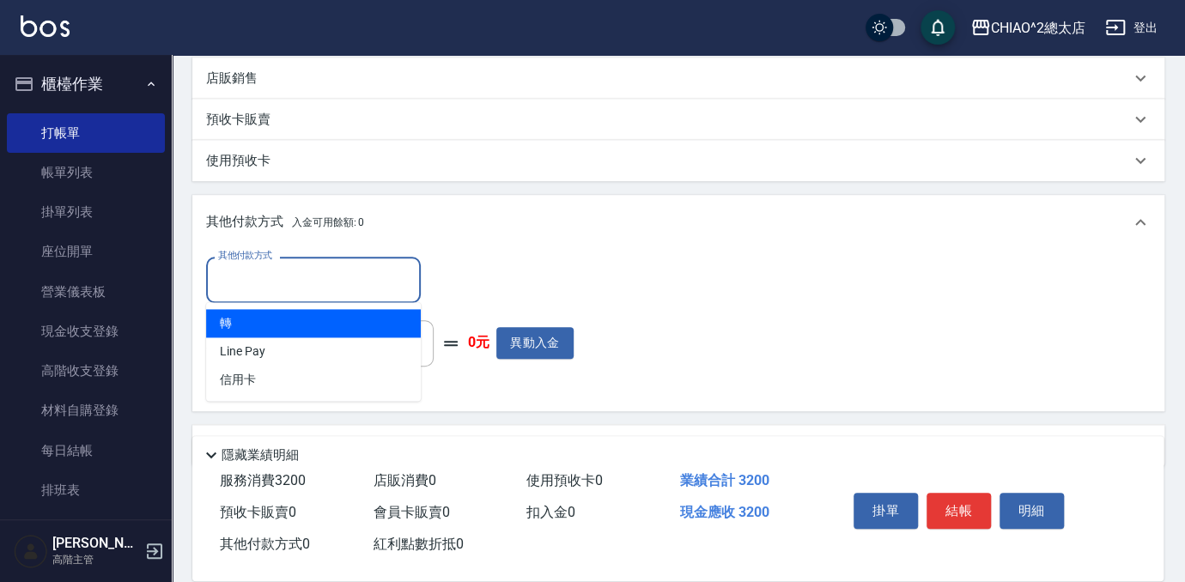
click at [252, 325] on span "轉" at bounding box center [313, 323] width 215 height 28
type input "轉"
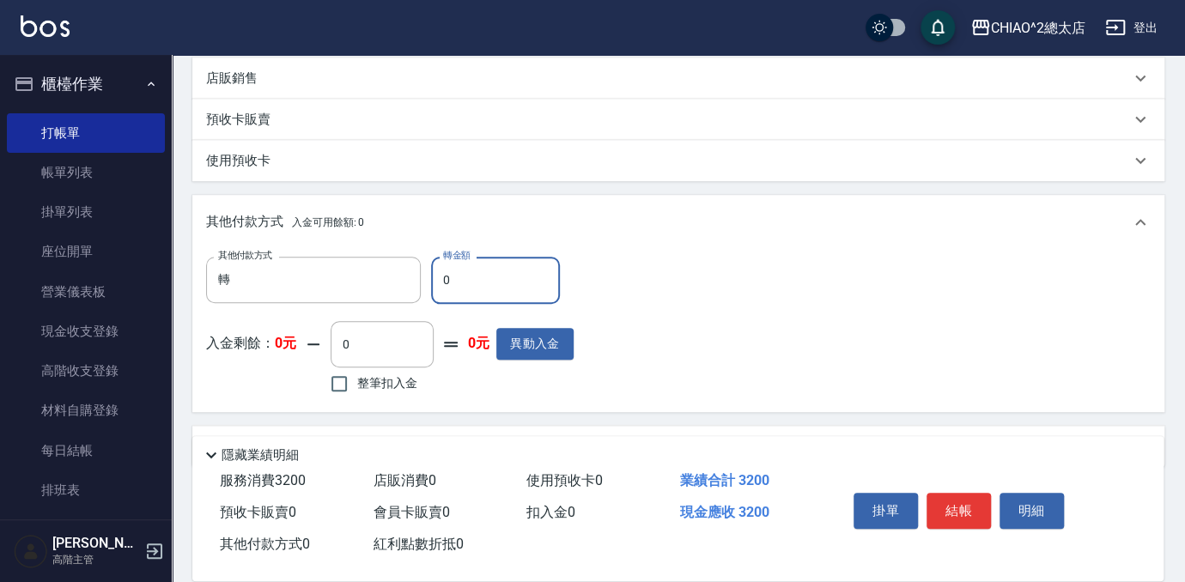
click at [482, 282] on input "0" at bounding box center [495, 280] width 129 height 46
type input "3200"
click at [957, 318] on div "其他付款方式 轉 其他付款方式 轉金額 3200 轉金額 入金剩餘： 0元 0 ​ 整筆扣入金 0元 異動入金" at bounding box center [678, 327] width 944 height 141
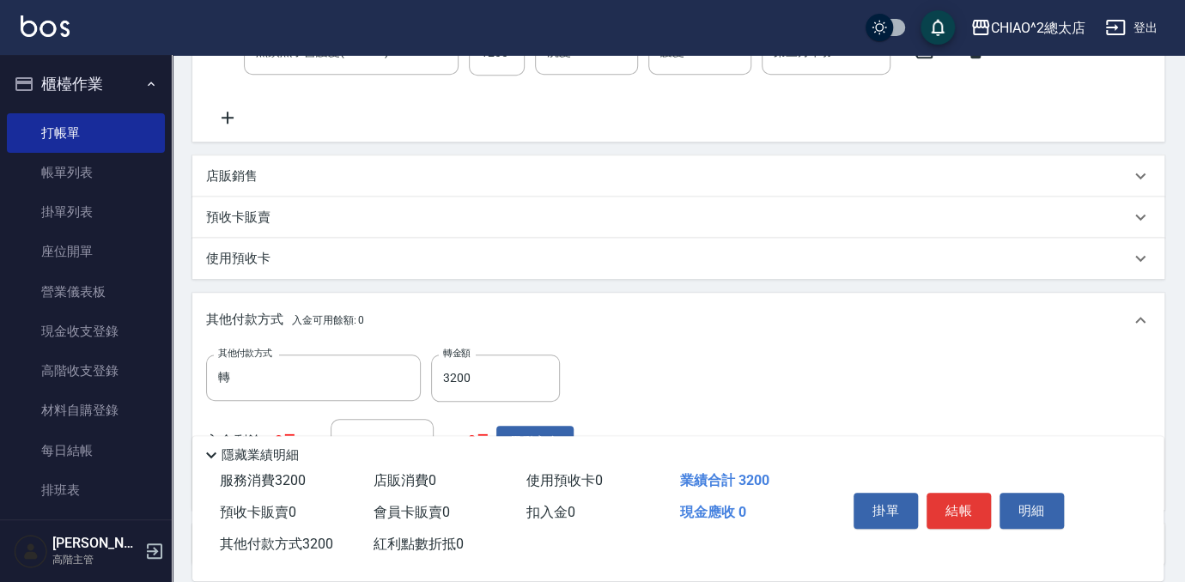
scroll to position [468, 0]
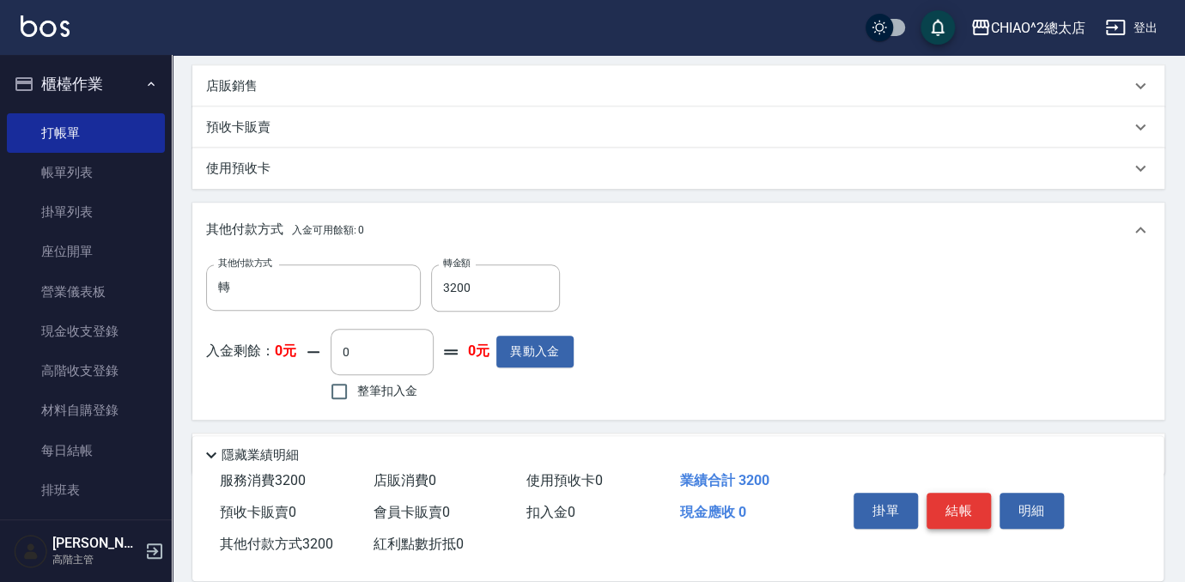
click at [961, 507] on button "結帳" at bounding box center [958, 511] width 64 height 36
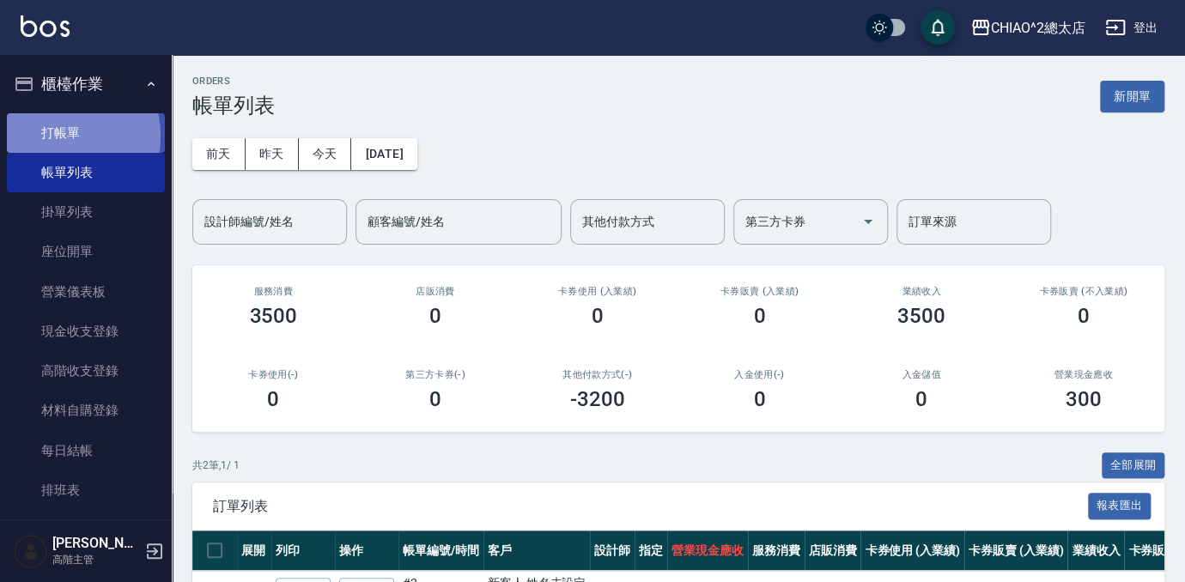
click at [52, 136] on link "打帳單" at bounding box center [86, 132] width 158 height 39
